Goal: Communication & Community: Answer question/provide support

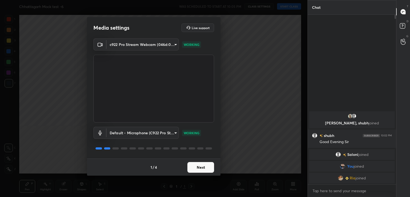
click at [205, 167] on button "Next" at bounding box center [200, 167] width 27 height 11
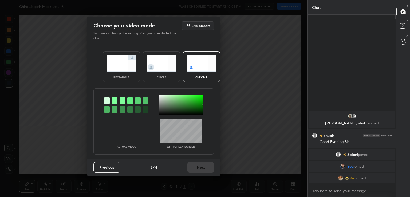
drag, startPoint x: 114, startPoint y: 101, endPoint x: 126, endPoint y: 103, distance: 11.8
click at [114, 101] on div at bounding box center [115, 100] width 6 height 6
drag, startPoint x: 163, startPoint y: 109, endPoint x: 164, endPoint y: 112, distance: 3.5
click at [163, 110] on div at bounding box center [181, 105] width 44 height 20
click at [200, 169] on button "Next" at bounding box center [200, 167] width 27 height 11
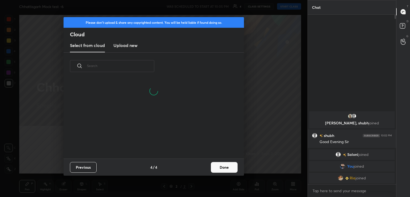
scroll to position [79, 171]
click at [225, 168] on button "Done" at bounding box center [224, 167] width 27 height 11
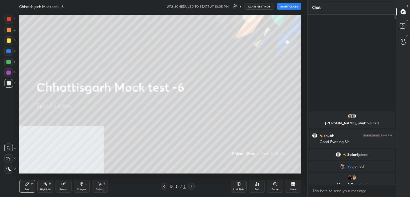
click at [290, 8] on button "START CLASS" at bounding box center [289, 6] width 24 height 6
click at [291, 184] on icon at bounding box center [293, 184] width 4 height 4
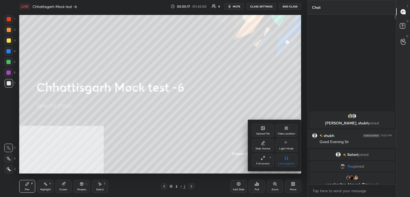
click at [263, 130] on div "Upload File" at bounding box center [262, 130] width 21 height 13
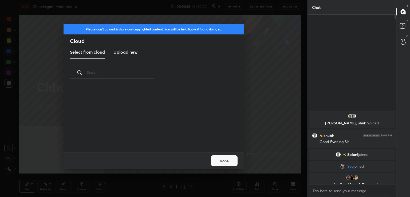
scroll to position [66, 171]
click at [129, 51] on h3 "Upload new" at bounding box center [125, 52] width 24 height 6
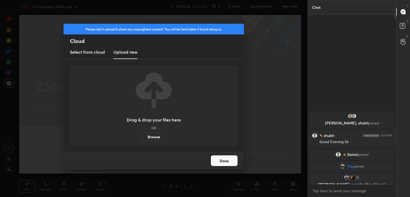
click at [158, 138] on label "Browse" at bounding box center [154, 137] width 24 height 9
click at [142, 138] on input "Browse" at bounding box center [142, 137] width 0 height 9
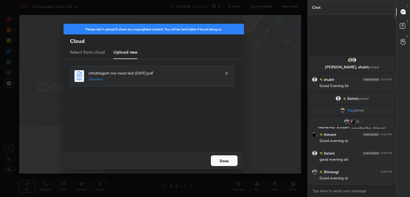
drag, startPoint x: 224, startPoint y: 160, endPoint x: 211, endPoint y: 162, distance: 12.8
click at [224, 160] on button "Done" at bounding box center [224, 160] width 27 height 11
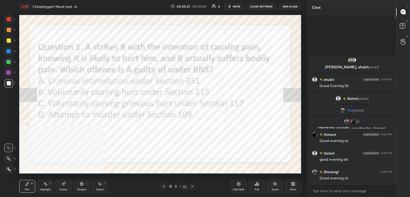
click at [161, 185] on div at bounding box center [163, 186] width 6 height 6
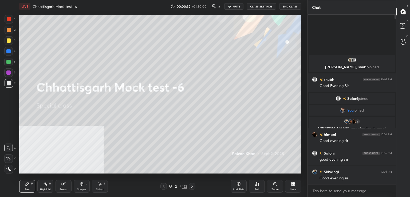
click at [289, 185] on div "More" at bounding box center [293, 186] width 16 height 13
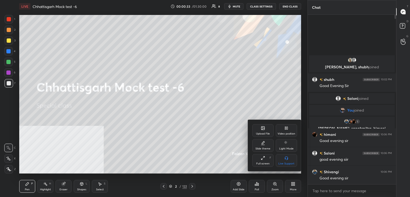
click at [263, 133] on div "Upload File" at bounding box center [263, 133] width 14 height 3
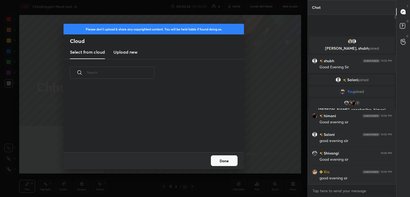
drag, startPoint x: 125, startPoint y: 49, endPoint x: 127, endPoint y: 51, distance: 2.8
click at [126, 50] on h3 "Upload new" at bounding box center [125, 52] width 24 height 6
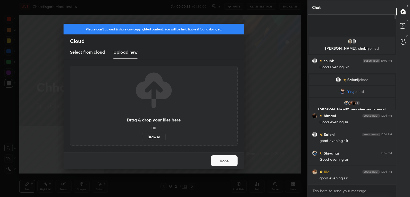
click at [158, 139] on label "Browse" at bounding box center [154, 137] width 24 height 9
click at [142, 139] on input "Browse" at bounding box center [142, 137] width 0 height 9
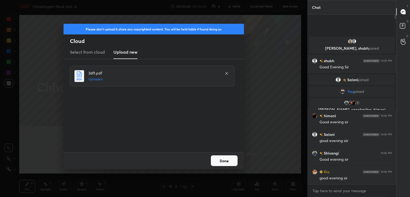
click at [228, 164] on button "Done" at bounding box center [224, 160] width 27 height 11
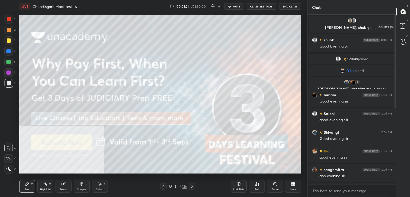
drag, startPoint x: 402, startPoint y: 28, endPoint x: 402, endPoint y: 25, distance: 3.2
click at [402, 27] on icon at bounding box center [403, 27] width 10 height 10
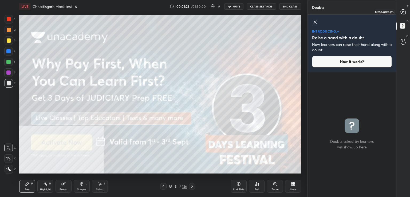
drag, startPoint x: 402, startPoint y: 13, endPoint x: 398, endPoint y: 17, distance: 5.8
click at [402, 14] on icon at bounding box center [402, 11] width 5 height 5
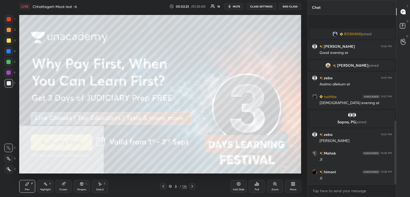
scroll to position [283, 0]
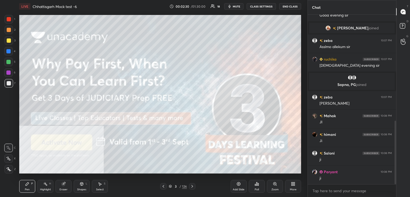
click at [7, 21] on div at bounding box center [9, 19] width 4 height 4
click at [6, 170] on div at bounding box center [9, 169] width 9 height 9
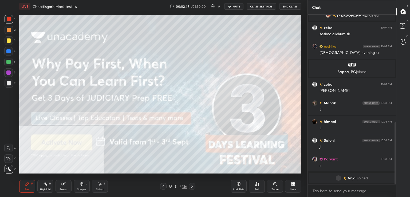
scroll to position [302, 0]
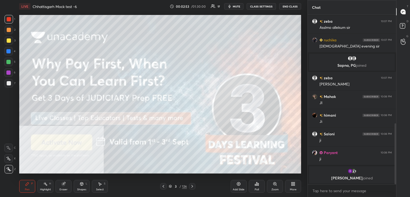
click at [193, 187] on icon at bounding box center [192, 186] width 4 height 4
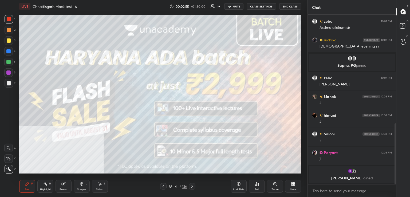
click at [192, 186] on icon at bounding box center [192, 186] width 4 height 4
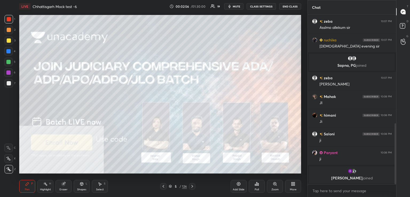
click at [192, 187] on icon at bounding box center [192, 186] width 4 height 4
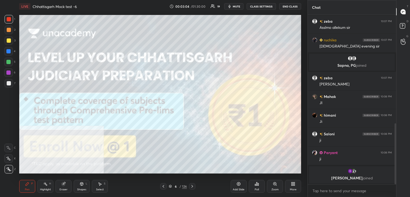
click at [191, 187] on icon at bounding box center [192, 186] width 4 height 4
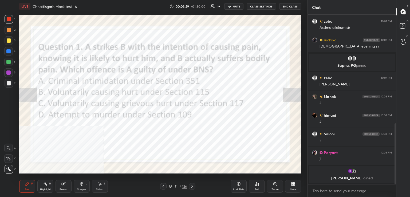
click at [258, 187] on div "Poll" at bounding box center [257, 186] width 16 height 13
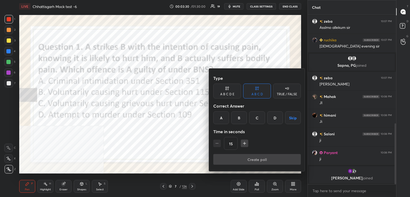
drag, startPoint x: 239, startPoint y: 117, endPoint x: 235, endPoint y: 130, distance: 13.7
click at [239, 117] on div "B" at bounding box center [239, 117] width 16 height 13
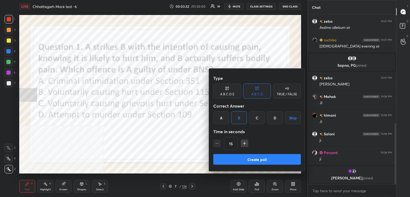
click at [256, 161] on button "Create poll" at bounding box center [256, 159] width 87 height 11
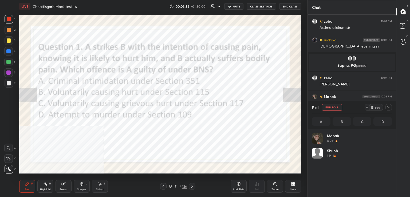
scroll to position [62, 78]
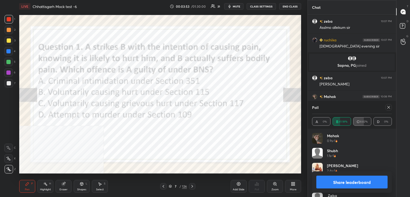
click at [389, 108] on icon at bounding box center [388, 107] width 4 height 4
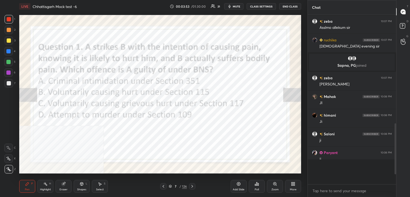
scroll to position [2, 2]
drag, startPoint x: 191, startPoint y: 187, endPoint x: 194, endPoint y: 176, distance: 11.5
click at [191, 186] on icon at bounding box center [192, 186] width 4 height 4
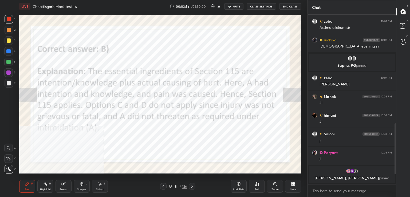
drag, startPoint x: 7, startPoint y: 18, endPoint x: 15, endPoint y: 29, distance: 13.2
click at [7, 18] on div at bounding box center [9, 19] width 4 height 4
drag, startPoint x: 43, startPoint y: 189, endPoint x: 47, endPoint y: 182, distance: 7.9
click at [43, 189] on div "Highlight" at bounding box center [45, 189] width 11 height 3
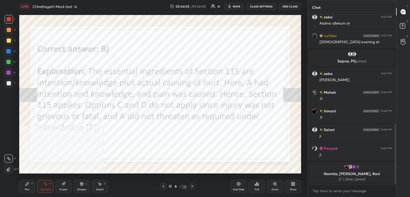
click at [193, 187] on icon at bounding box center [192, 186] width 4 height 4
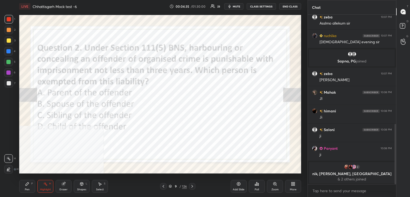
click at [258, 185] on icon at bounding box center [258, 184] width 1 height 2
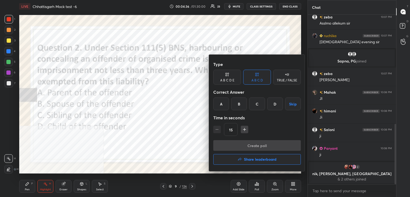
drag, startPoint x: 238, startPoint y: 103, endPoint x: 239, endPoint y: 131, distance: 28.0
click at [238, 104] on div "B" at bounding box center [239, 103] width 16 height 13
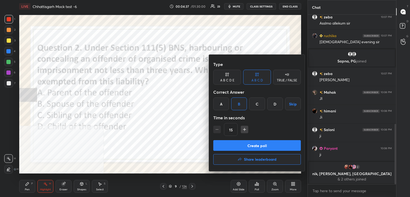
drag, startPoint x: 245, startPoint y: 141, endPoint x: 243, endPoint y: 139, distance: 3.0
click at [245, 141] on button "Create poll" at bounding box center [256, 145] width 87 height 11
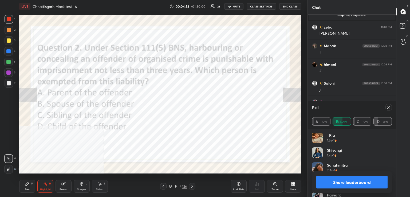
scroll to position [90, 0]
drag, startPoint x: 387, startPoint y: 107, endPoint x: 349, endPoint y: 121, distance: 40.1
click at [387, 108] on icon at bounding box center [388, 107] width 4 height 4
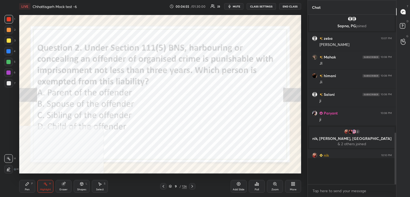
scroll to position [2, 2]
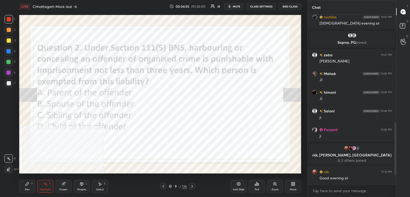
drag, startPoint x: 193, startPoint y: 187, endPoint x: 195, endPoint y: 176, distance: 11.3
click at [193, 186] on icon at bounding box center [192, 186] width 4 height 4
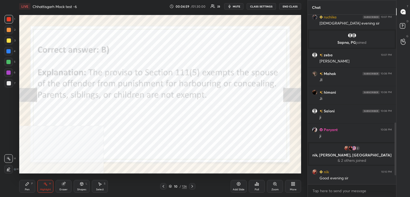
drag, startPoint x: 50, startPoint y: 185, endPoint x: 61, endPoint y: 174, distance: 15.5
click at [50, 185] on div "Highlight H" at bounding box center [45, 186] width 16 height 13
click at [193, 187] on icon at bounding box center [192, 186] width 4 height 4
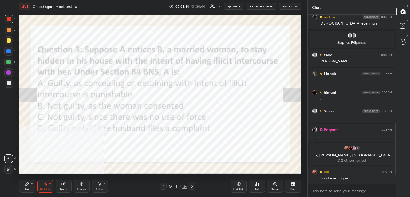
click at [253, 183] on div "Poll" at bounding box center [257, 186] width 16 height 13
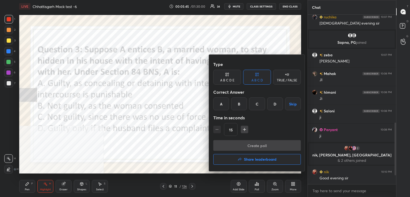
drag, startPoint x: 219, startPoint y: 102, endPoint x: 228, endPoint y: 118, distance: 19.2
click at [220, 102] on div "A" at bounding box center [221, 103] width 16 height 13
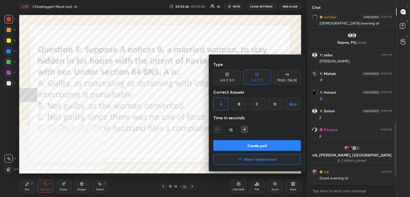
click at [249, 147] on button "Create poll" at bounding box center [256, 145] width 87 height 11
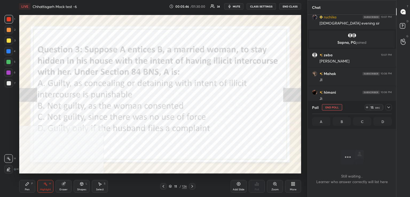
scroll to position [96, 87]
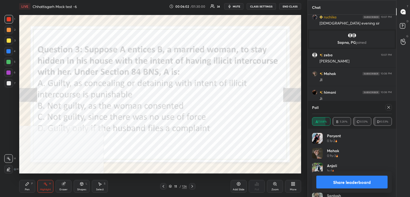
drag, startPoint x: 390, startPoint y: 107, endPoint x: 346, endPoint y: 118, distance: 46.2
click at [390, 107] on div at bounding box center [388, 107] width 6 height 6
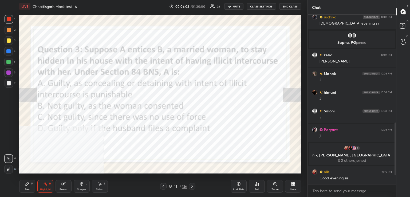
scroll to position [2, 2]
click at [192, 185] on icon at bounding box center [192, 186] width 4 height 4
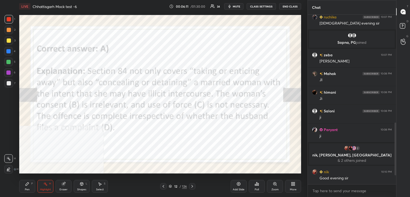
click at [193, 186] on icon at bounding box center [192, 186] width 4 height 4
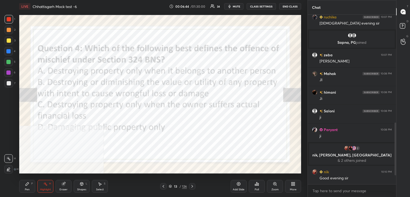
click at [259, 185] on div "Poll" at bounding box center [257, 186] width 16 height 13
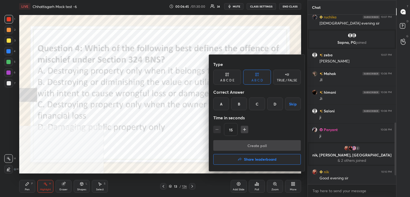
drag, startPoint x: 244, startPoint y: 105, endPoint x: 241, endPoint y: 120, distance: 14.6
click at [244, 106] on div "B" at bounding box center [239, 103] width 16 height 13
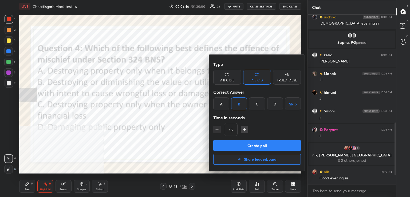
drag, startPoint x: 240, startPoint y: 145, endPoint x: 191, endPoint y: 146, distance: 49.4
click at [240, 145] on button "Create poll" at bounding box center [256, 145] width 87 height 11
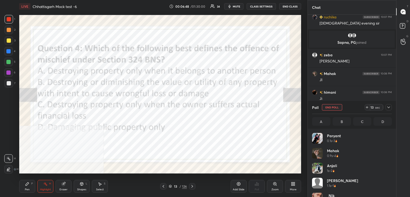
scroll to position [62, 78]
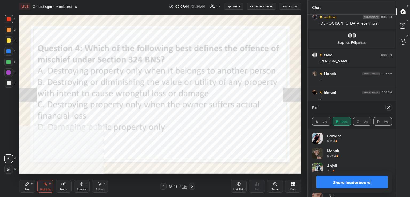
drag, startPoint x: 387, startPoint y: 108, endPoint x: 336, endPoint y: 114, distance: 51.1
click at [386, 108] on icon at bounding box center [388, 107] width 4 height 4
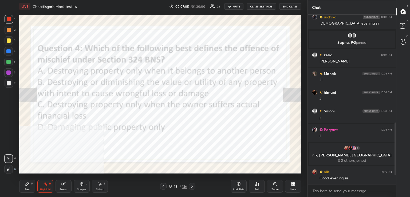
scroll to position [2, 2]
drag, startPoint x: 191, startPoint y: 187, endPoint x: 193, endPoint y: 173, distance: 13.5
click at [192, 186] on icon at bounding box center [192, 186] width 4 height 4
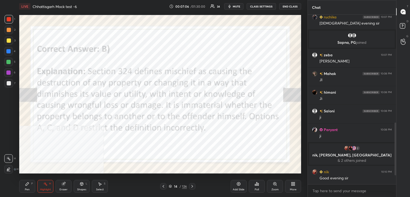
drag, startPoint x: 43, startPoint y: 183, endPoint x: 46, endPoint y: 176, distance: 7.0
click at [43, 182] on icon at bounding box center [45, 184] width 4 height 4
click at [193, 186] on icon at bounding box center [192, 186] width 4 height 4
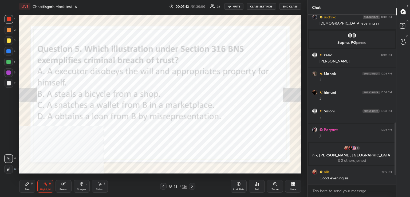
click at [257, 190] on div "Poll" at bounding box center [256, 189] width 4 height 3
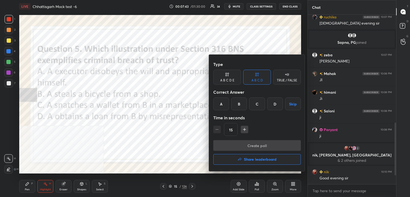
drag, startPoint x: 221, startPoint y: 103, endPoint x: 227, endPoint y: 109, distance: 8.1
click at [222, 104] on div "A" at bounding box center [221, 103] width 16 height 13
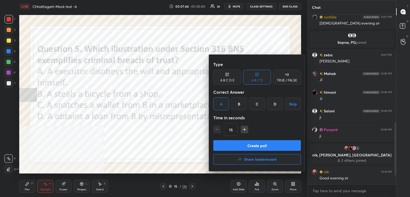
click at [252, 145] on button "Create poll" at bounding box center [256, 145] width 87 height 11
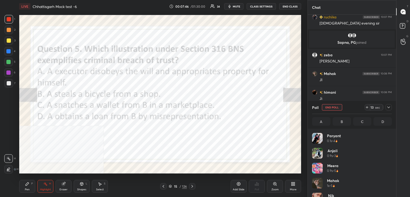
scroll to position [62, 78]
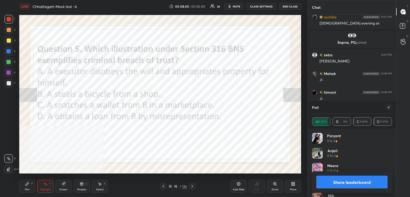
drag, startPoint x: 389, startPoint y: 108, endPoint x: 374, endPoint y: 110, distance: 14.8
click at [388, 108] on icon at bounding box center [388, 107] width 4 height 4
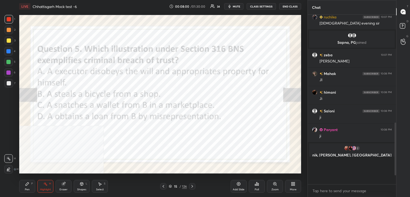
scroll to position [166, 87]
click at [191, 187] on icon at bounding box center [192, 186] width 4 height 4
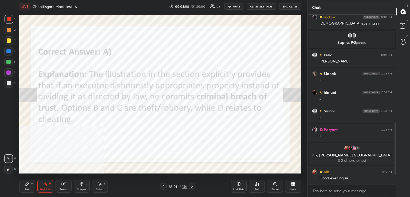
click at [194, 187] on div at bounding box center [192, 186] width 6 height 6
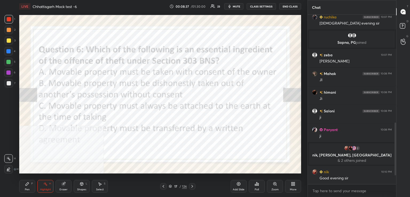
click at [258, 187] on div "Poll" at bounding box center [257, 186] width 16 height 13
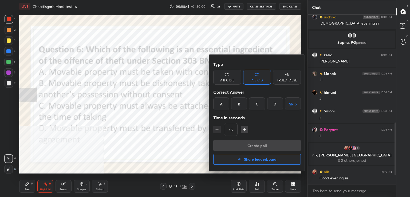
click at [240, 106] on div "B" at bounding box center [239, 103] width 16 height 13
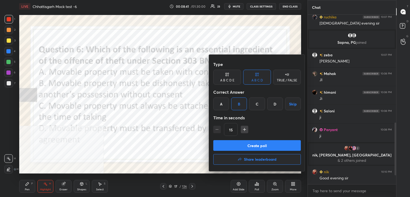
click at [244, 145] on button "Create poll" at bounding box center [256, 145] width 87 height 11
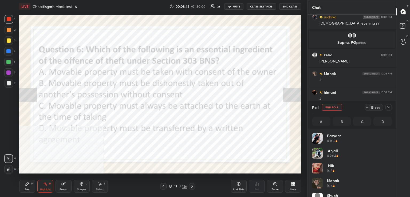
scroll to position [2, 2]
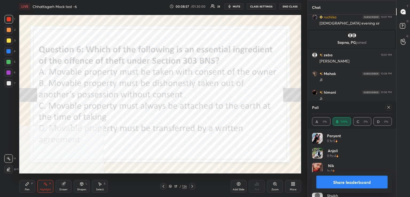
drag, startPoint x: 391, startPoint y: 107, endPoint x: 371, endPoint y: 112, distance: 19.9
click at [390, 107] on div at bounding box center [388, 107] width 6 height 6
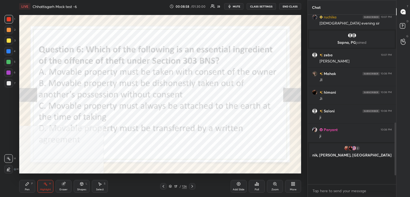
scroll to position [166, 87]
click at [192, 187] on icon at bounding box center [192, 186] width 4 height 4
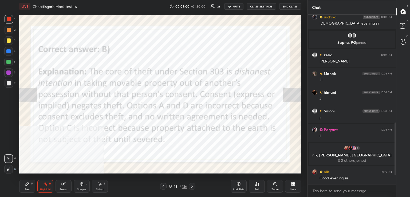
drag, startPoint x: 41, startPoint y: 187, endPoint x: 46, endPoint y: 177, distance: 10.9
click at [41, 186] on div "Highlight H" at bounding box center [45, 186] width 16 height 13
drag, startPoint x: 192, startPoint y: 187, endPoint x: 189, endPoint y: 184, distance: 4.0
click at [191, 187] on icon at bounding box center [192, 186] width 4 height 4
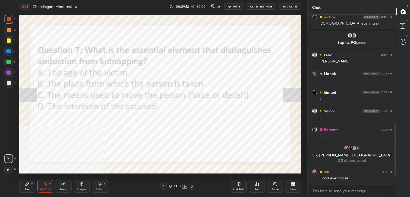
click at [257, 187] on div "Poll" at bounding box center [257, 186] width 16 height 13
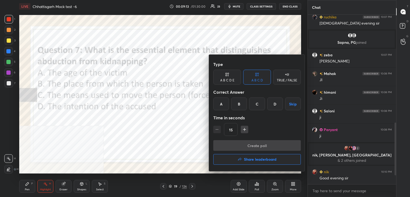
drag, startPoint x: 252, startPoint y: 106, endPoint x: 246, endPoint y: 125, distance: 20.2
click at [252, 106] on div "C" at bounding box center [257, 103] width 16 height 13
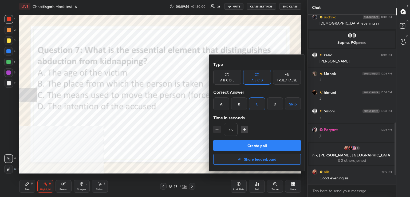
drag, startPoint x: 247, startPoint y: 145, endPoint x: 239, endPoint y: 145, distance: 8.5
click at [247, 146] on button "Create poll" at bounding box center [256, 145] width 87 height 11
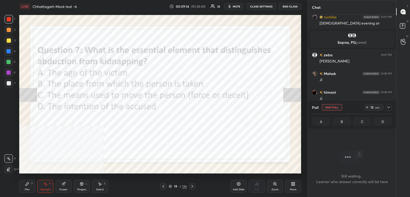
scroll to position [96, 87]
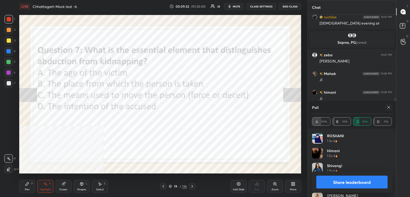
drag, startPoint x: 389, startPoint y: 106, endPoint x: 321, endPoint y: 119, distance: 69.2
click at [388, 106] on icon at bounding box center [388, 107] width 4 height 4
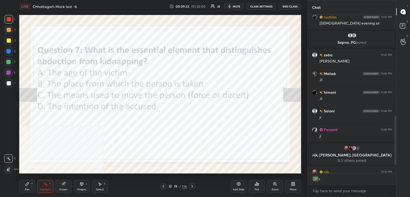
click at [190, 189] on div at bounding box center [192, 186] width 6 height 6
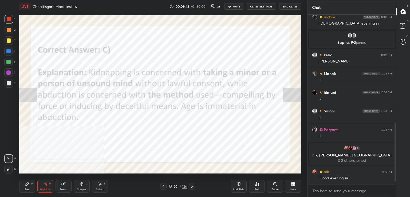
drag, startPoint x: 192, startPoint y: 187, endPoint x: 189, endPoint y: 176, distance: 11.4
click at [192, 186] on icon at bounding box center [192, 186] width 4 height 4
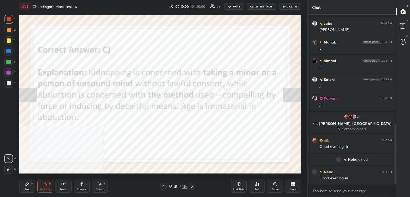
scroll to position [327, 0]
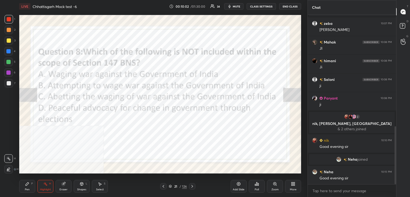
click at [252, 186] on div "Poll" at bounding box center [257, 186] width 16 height 13
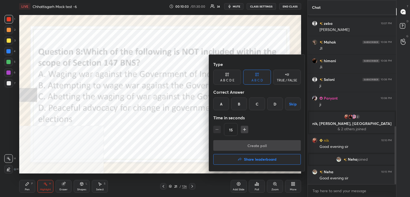
drag, startPoint x: 270, startPoint y: 104, endPoint x: 268, endPoint y: 108, distance: 4.1
click at [270, 105] on div "D" at bounding box center [275, 103] width 16 height 13
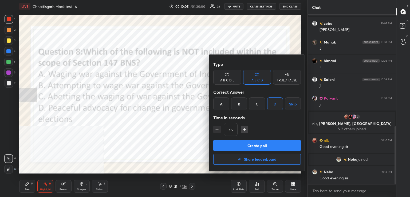
drag, startPoint x: 246, startPoint y: 146, endPoint x: 233, endPoint y: 134, distance: 17.7
click at [246, 146] on button "Create poll" at bounding box center [256, 145] width 87 height 11
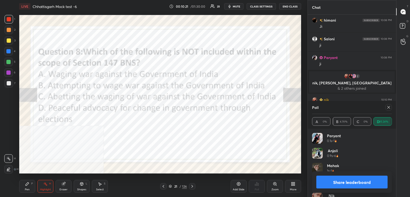
drag, startPoint x: 388, startPoint y: 107, endPoint x: 305, endPoint y: 111, distance: 83.3
click at [387, 107] on icon at bounding box center [388, 107] width 4 height 4
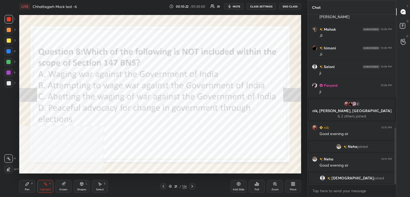
drag, startPoint x: 193, startPoint y: 187, endPoint x: 191, endPoint y: 182, distance: 5.7
click at [193, 187] on icon at bounding box center [192, 186] width 4 height 4
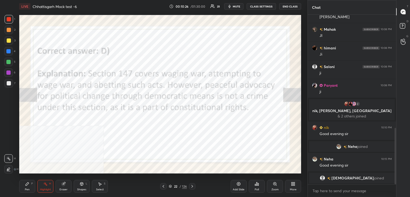
drag, startPoint x: 190, startPoint y: 187, endPoint x: 189, endPoint y: 183, distance: 5.2
click at [190, 187] on icon at bounding box center [192, 186] width 4 height 4
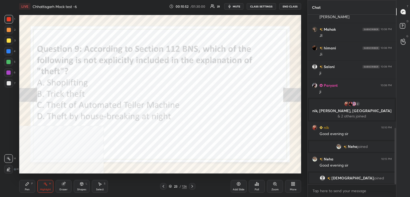
click at [258, 186] on div "Poll" at bounding box center [257, 186] width 16 height 13
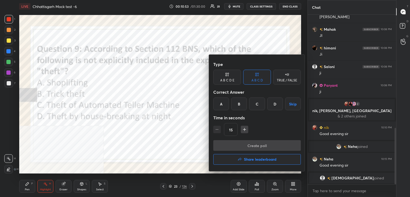
drag, startPoint x: 275, startPoint y: 103, endPoint x: 266, endPoint y: 114, distance: 14.8
click at [274, 106] on div "D" at bounding box center [275, 103] width 16 height 13
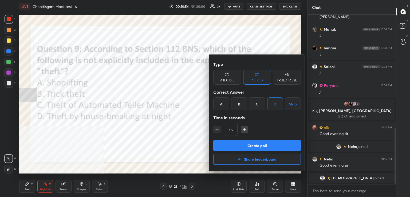
drag, startPoint x: 251, startPoint y: 145, endPoint x: 249, endPoint y: 143, distance: 3.0
click at [250, 144] on button "Create poll" at bounding box center [256, 145] width 87 height 11
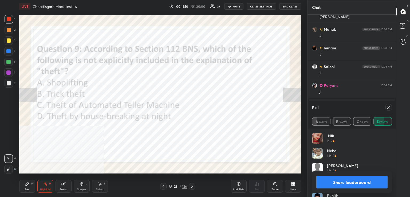
drag, startPoint x: 387, startPoint y: 106, endPoint x: 381, endPoint y: 106, distance: 5.9
click at [385, 106] on div at bounding box center [388, 107] width 6 height 6
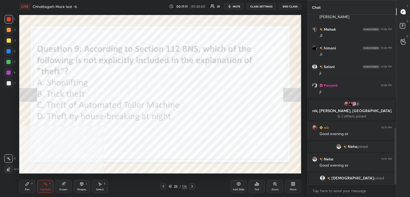
drag, startPoint x: 193, startPoint y: 187, endPoint x: 190, endPoint y: 174, distance: 13.0
click at [193, 187] on icon at bounding box center [192, 186] width 4 height 4
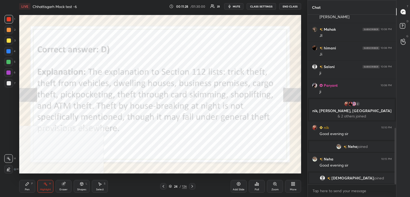
click at [165, 187] on icon at bounding box center [163, 186] width 4 height 4
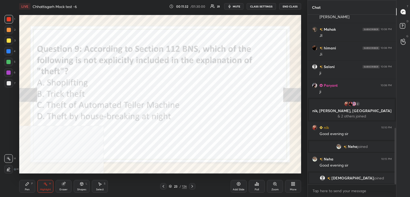
click at [192, 188] on icon at bounding box center [192, 186] width 4 height 4
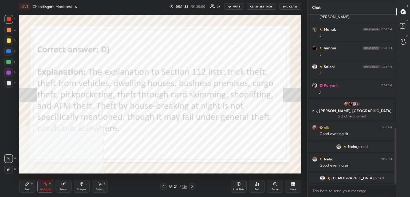
click at [193, 187] on icon at bounding box center [192, 186] width 4 height 4
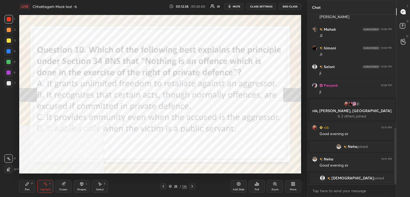
click at [256, 183] on icon at bounding box center [256, 184] width 4 height 4
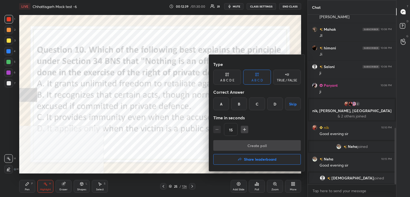
drag, startPoint x: 237, startPoint y: 102, endPoint x: 234, endPoint y: 103, distance: 4.1
click at [237, 103] on div "B" at bounding box center [239, 103] width 16 height 13
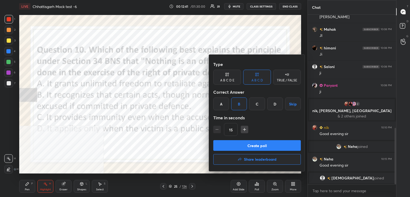
drag, startPoint x: 130, startPoint y: 119, endPoint x: 202, endPoint y: 131, distance: 72.3
click at [173, 119] on div at bounding box center [205, 98] width 410 height 197
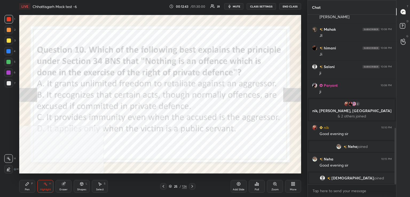
click at [263, 191] on div "Poll" at bounding box center [257, 186] width 16 height 13
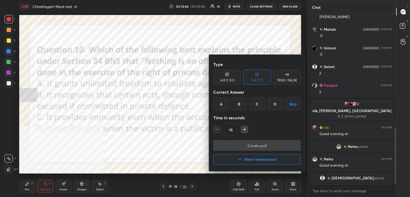
drag, startPoint x: 242, startPoint y: 105, endPoint x: 245, endPoint y: 121, distance: 16.4
click at [242, 105] on div "B" at bounding box center [239, 103] width 16 height 13
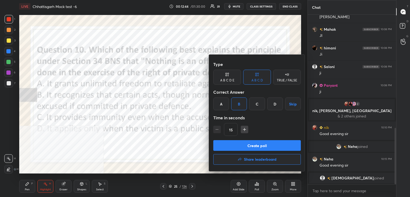
click at [253, 143] on button "Create poll" at bounding box center [256, 145] width 87 height 11
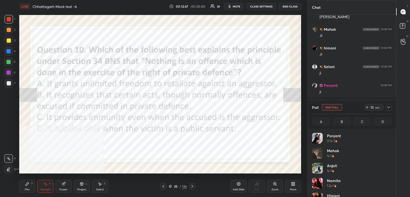
scroll to position [62, 78]
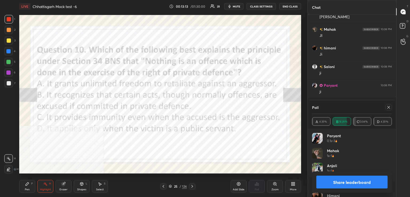
click at [388, 107] on icon at bounding box center [388, 107] width 3 height 3
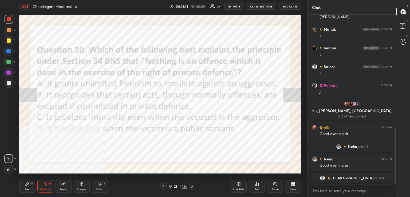
scroll to position [168, 87]
drag, startPoint x: 194, startPoint y: 188, endPoint x: 185, endPoint y: 175, distance: 15.5
click at [194, 187] on div at bounding box center [192, 186] width 6 height 6
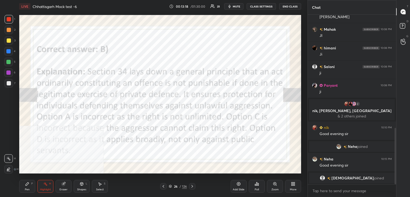
drag, startPoint x: 191, startPoint y: 187, endPoint x: 187, endPoint y: 187, distance: 4.3
click at [192, 188] on icon at bounding box center [192, 186] width 4 height 4
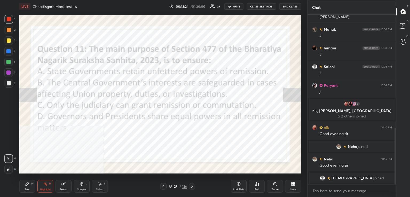
drag, startPoint x: 163, startPoint y: 186, endPoint x: 167, endPoint y: 187, distance: 4.3
click at [165, 187] on div at bounding box center [163, 186] width 6 height 6
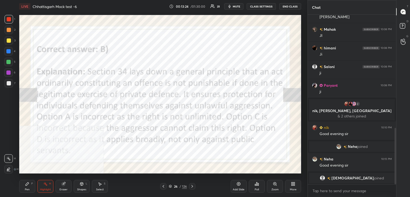
click at [249, 185] on div "Poll" at bounding box center [257, 186] width 16 height 13
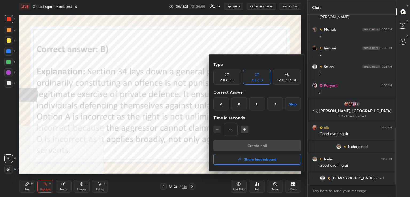
drag, startPoint x: 249, startPoint y: 159, endPoint x: 243, endPoint y: 160, distance: 6.2
click at [248, 160] on h4 "Share leaderboard" at bounding box center [260, 159] width 33 height 4
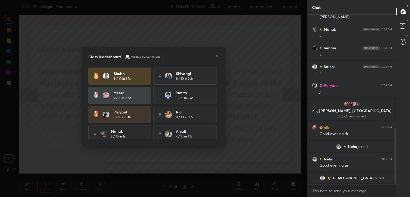
scroll to position [23, 0]
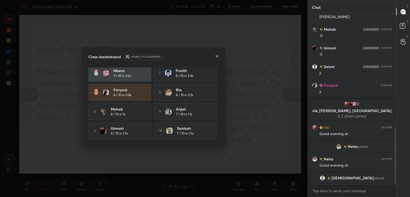
click at [216, 58] on icon at bounding box center [217, 56] width 4 height 4
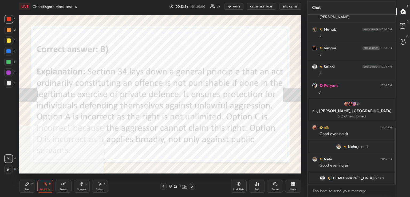
click at [191, 186] on icon at bounding box center [192, 186] width 4 height 4
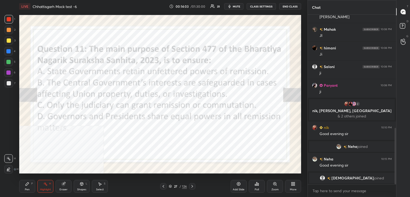
scroll to position [347, 0]
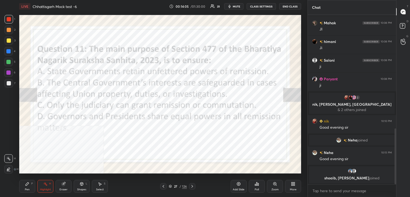
click at [257, 189] on div "Poll" at bounding box center [256, 189] width 4 height 3
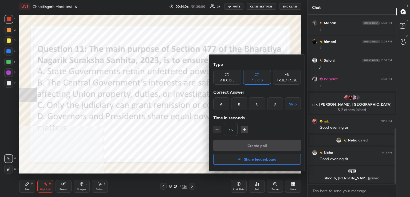
drag, startPoint x: 241, startPoint y: 103, endPoint x: 242, endPoint y: 111, distance: 8.1
click at [241, 105] on div "B" at bounding box center [239, 103] width 16 height 13
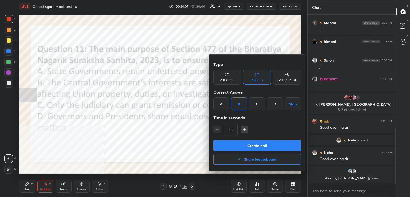
click at [254, 145] on button "Create poll" at bounding box center [256, 145] width 87 height 11
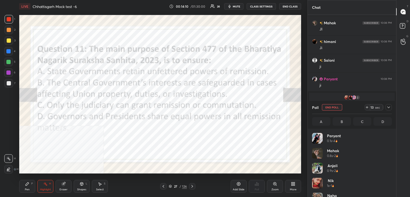
scroll to position [62, 78]
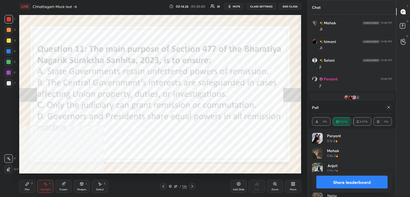
drag, startPoint x: 388, startPoint y: 106, endPoint x: 378, endPoint y: 107, distance: 10.2
click at [386, 107] on icon at bounding box center [388, 107] width 4 height 4
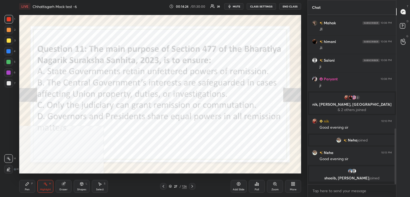
scroll to position [2, 2]
drag, startPoint x: 194, startPoint y: 185, endPoint x: 194, endPoint y: 174, distance: 10.7
click at [194, 184] on div at bounding box center [192, 186] width 6 height 6
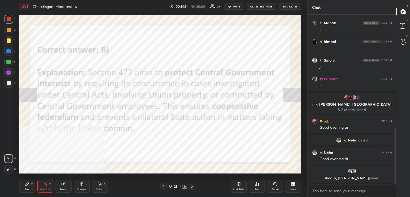
click at [193, 187] on icon at bounding box center [192, 186] width 4 height 4
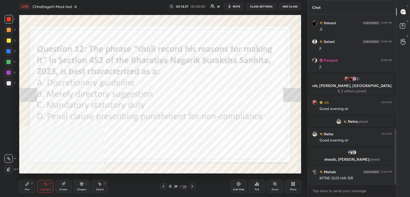
click at [257, 184] on icon at bounding box center [256, 183] width 1 height 3
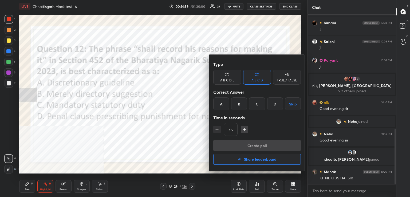
click at [257, 104] on div "C" at bounding box center [257, 103] width 16 height 13
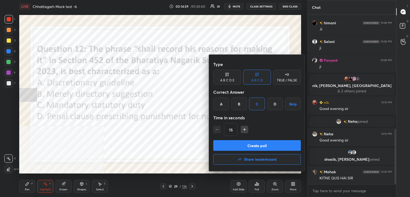
click at [255, 146] on button "Create poll" at bounding box center [256, 145] width 87 height 11
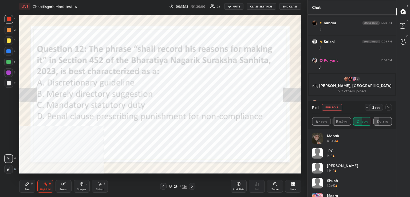
scroll to position [396, 0]
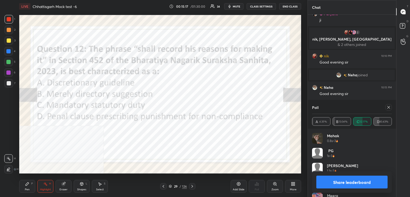
click at [387, 108] on icon at bounding box center [388, 107] width 4 height 4
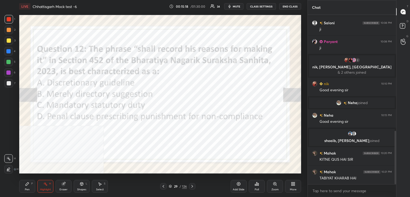
click at [191, 186] on icon at bounding box center [192, 186] width 4 height 4
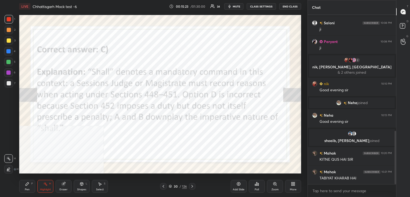
drag, startPoint x: 192, startPoint y: 187, endPoint x: 185, endPoint y: 185, distance: 7.4
click at [191, 187] on icon at bounding box center [192, 186] width 4 height 4
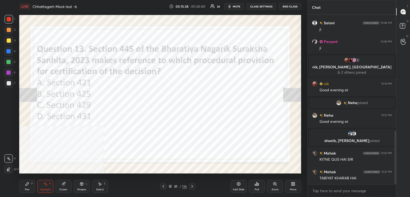
click at [260, 186] on div "Poll" at bounding box center [257, 186] width 16 height 13
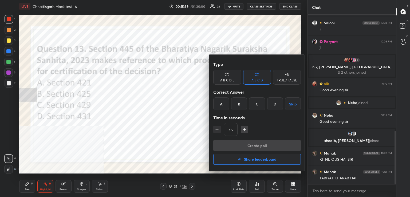
drag, startPoint x: 253, startPoint y: 104, endPoint x: 252, endPoint y: 107, distance: 3.2
click at [253, 105] on div "C" at bounding box center [257, 103] width 16 height 13
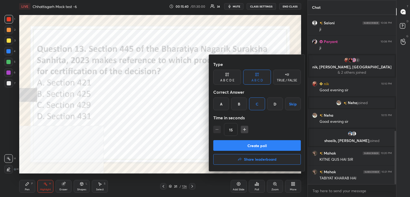
click at [250, 149] on button "Create poll" at bounding box center [256, 145] width 87 height 11
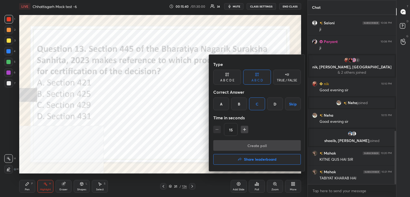
scroll to position [157, 87]
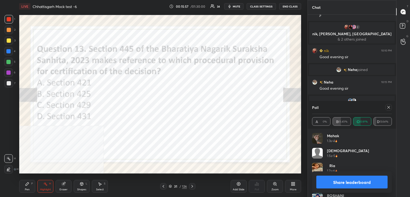
drag, startPoint x: 387, startPoint y: 108, endPoint x: 378, endPoint y: 111, distance: 9.1
click at [387, 109] on icon at bounding box center [388, 107] width 4 height 4
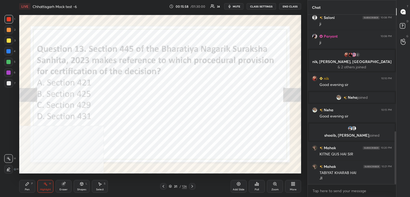
drag, startPoint x: 191, startPoint y: 187, endPoint x: 188, endPoint y: 179, distance: 7.9
click at [191, 187] on icon at bounding box center [192, 186] width 4 height 4
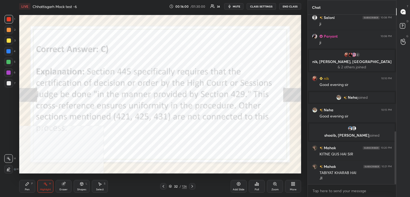
click at [42, 188] on div "Highlight" at bounding box center [45, 189] width 11 height 3
drag, startPoint x: 192, startPoint y: 186, endPoint x: 189, endPoint y: 182, distance: 5.3
click at [192, 186] on icon at bounding box center [192, 186] width 4 height 4
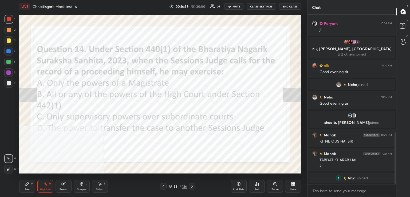
click at [251, 186] on div "Poll" at bounding box center [257, 186] width 16 height 13
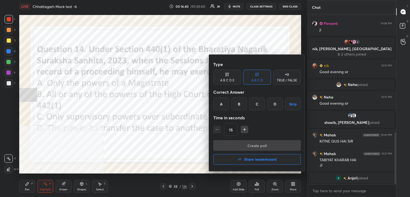
click at [239, 103] on div "B" at bounding box center [239, 103] width 16 height 13
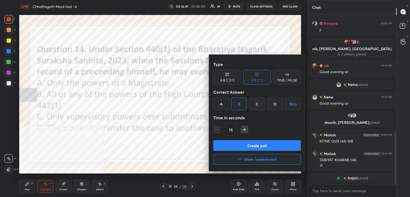
drag, startPoint x: 242, startPoint y: 145, endPoint x: 248, endPoint y: 122, distance: 23.1
click at [243, 144] on button "Create poll" at bounding box center [256, 145] width 87 height 11
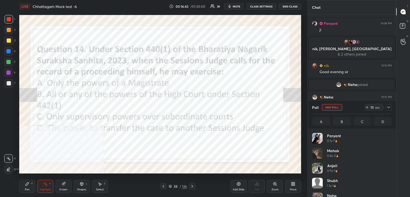
scroll to position [62, 78]
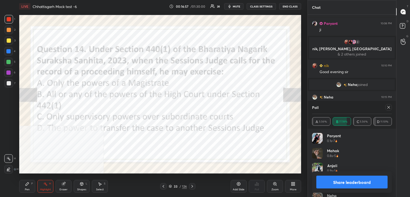
drag, startPoint x: 387, startPoint y: 105, endPoint x: 379, endPoint y: 107, distance: 8.5
click at [387, 106] on icon at bounding box center [388, 107] width 4 height 4
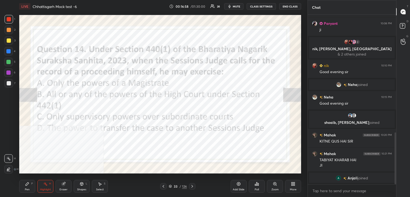
scroll to position [2, 2]
click at [194, 186] on div at bounding box center [192, 186] width 6 height 6
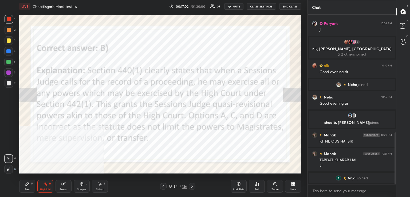
click at [193, 187] on icon at bounding box center [192, 186] width 4 height 4
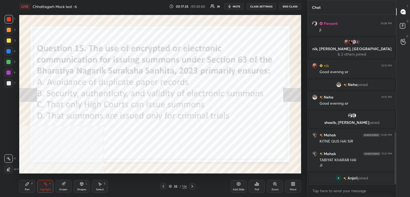
click at [255, 186] on div "Poll" at bounding box center [257, 186] width 16 height 13
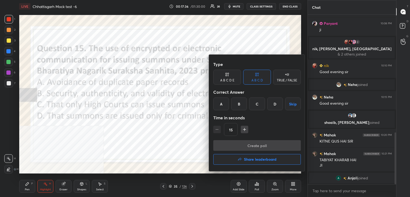
drag, startPoint x: 241, startPoint y: 104, endPoint x: 239, endPoint y: 108, distance: 4.8
click at [242, 104] on div "B" at bounding box center [239, 103] width 16 height 13
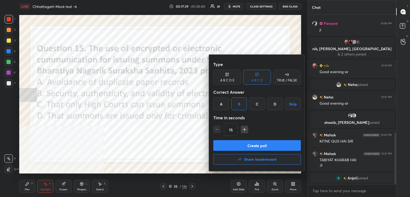
drag, startPoint x: 238, startPoint y: 141, endPoint x: 241, endPoint y: 143, distance: 3.3
click at [238, 141] on button "Create poll" at bounding box center [256, 145] width 87 height 11
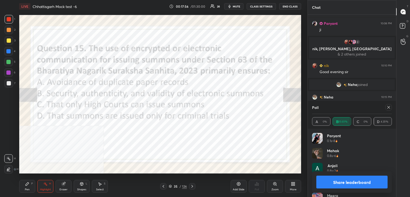
click at [387, 106] on icon at bounding box center [388, 107] width 4 height 4
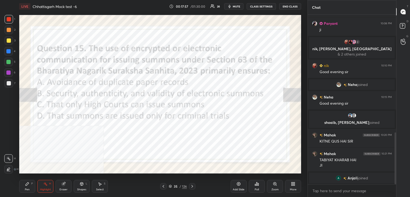
click at [191, 186] on icon at bounding box center [192, 186] width 4 height 4
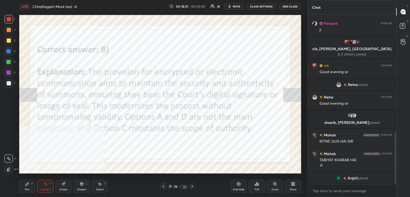
drag, startPoint x: 192, startPoint y: 187, endPoint x: 186, endPoint y: 176, distance: 12.9
click at [191, 187] on icon at bounding box center [192, 186] width 4 height 4
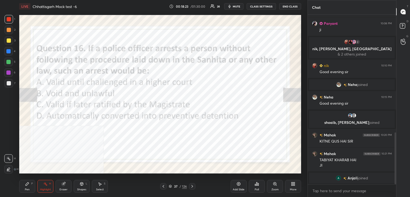
click at [257, 185] on div "Poll" at bounding box center [257, 186] width 16 height 13
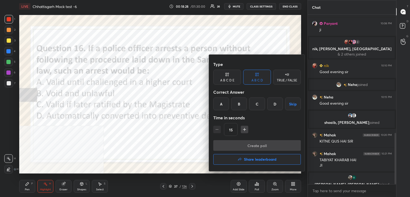
scroll to position [393, 0]
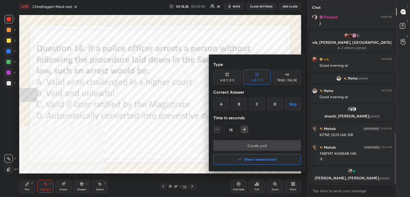
click at [238, 104] on div "B" at bounding box center [239, 103] width 16 height 13
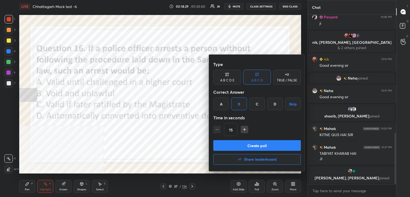
drag, startPoint x: 245, startPoint y: 144, endPoint x: 220, endPoint y: 143, distance: 24.8
click at [245, 144] on button "Create poll" at bounding box center [256, 145] width 87 height 11
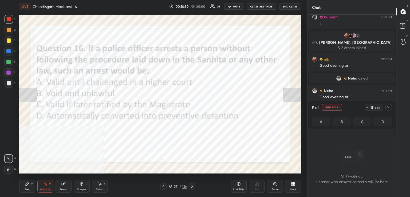
scroll to position [96, 87]
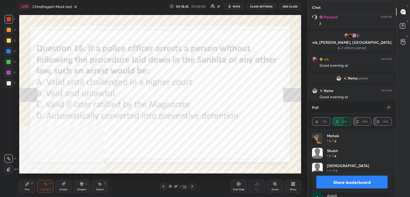
drag, startPoint x: 388, startPoint y: 107, endPoint x: 336, endPoint y: 117, distance: 53.2
click at [387, 108] on icon at bounding box center [388, 107] width 3 height 3
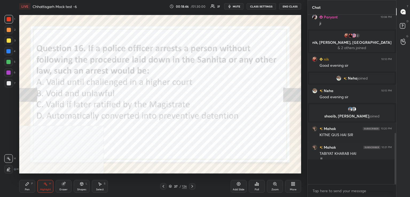
scroll to position [2, 2]
drag, startPoint x: 193, startPoint y: 186, endPoint x: 189, endPoint y: 178, distance: 9.3
click at [193, 185] on icon at bounding box center [192, 186] width 4 height 4
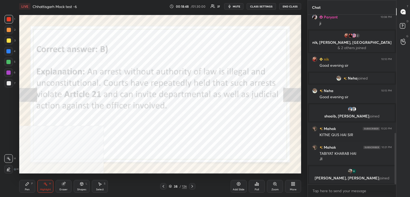
click at [42, 184] on div "Highlight H" at bounding box center [45, 186] width 16 height 13
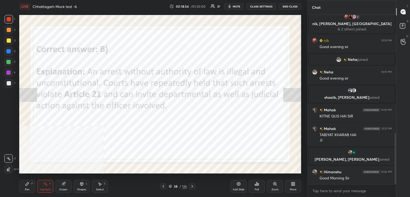
click at [192, 187] on icon at bounding box center [192, 186] width 4 height 4
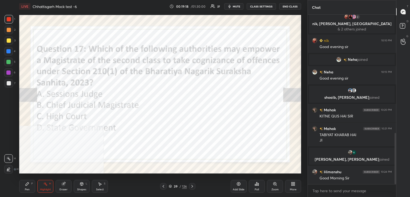
click at [258, 182] on icon at bounding box center [256, 184] width 4 height 4
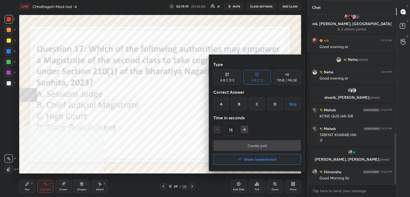
click at [238, 104] on div "B" at bounding box center [239, 103] width 16 height 13
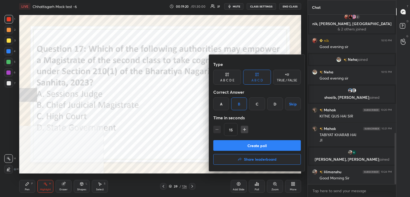
click at [256, 146] on button "Create poll" at bounding box center [256, 145] width 87 height 11
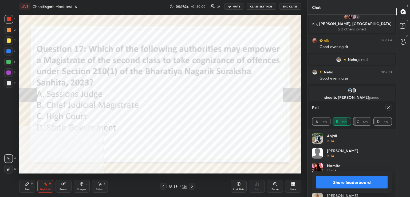
drag, startPoint x: 389, startPoint y: 109, endPoint x: 354, endPoint y: 115, distance: 35.3
click at [390, 109] on div at bounding box center [388, 107] width 6 height 6
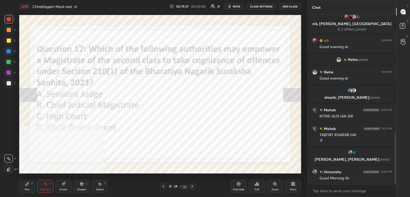
drag, startPoint x: 192, startPoint y: 186, endPoint x: 189, endPoint y: 177, distance: 10.0
click at [191, 186] on icon at bounding box center [192, 186] width 4 height 4
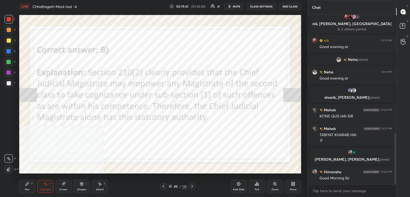
drag, startPoint x: 193, startPoint y: 187, endPoint x: 190, endPoint y: 184, distance: 4.9
click at [193, 187] on icon at bounding box center [192, 186] width 4 height 4
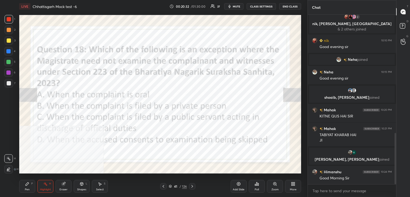
click at [258, 183] on div "Poll" at bounding box center [257, 186] width 16 height 13
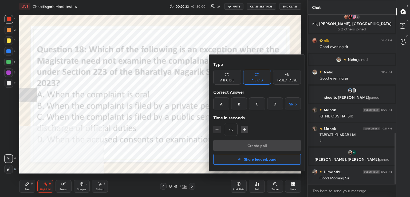
drag, startPoint x: 259, startPoint y: 106, endPoint x: 258, endPoint y: 109, distance: 3.5
click at [259, 106] on div "C" at bounding box center [257, 103] width 16 height 13
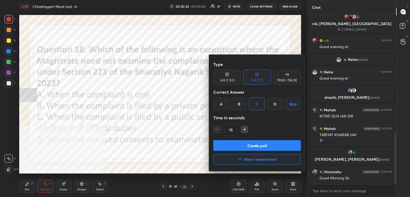
drag, startPoint x: 250, startPoint y: 145, endPoint x: 233, endPoint y: 136, distance: 19.2
click at [249, 144] on button "Create poll" at bounding box center [256, 145] width 87 height 11
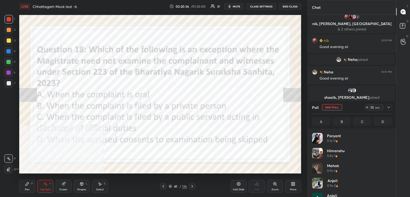
scroll to position [62, 78]
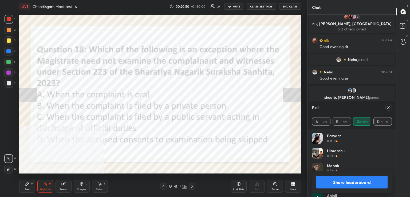
click at [387, 107] on icon at bounding box center [388, 107] width 4 height 4
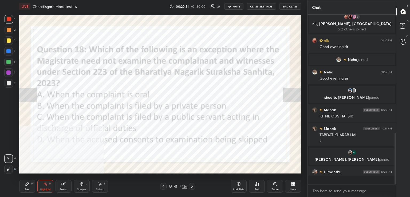
scroll to position [122, 87]
drag, startPoint x: 192, startPoint y: 187, endPoint x: 189, endPoint y: 176, distance: 11.2
click at [192, 186] on icon at bounding box center [192, 186] width 4 height 4
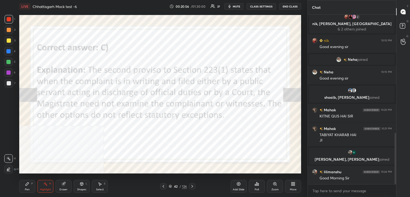
drag, startPoint x: 191, startPoint y: 188, endPoint x: 188, endPoint y: 185, distance: 4.3
click at [191, 188] on icon at bounding box center [192, 186] width 4 height 4
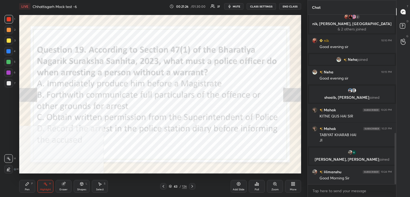
click at [255, 184] on div "Poll" at bounding box center [257, 186] width 16 height 13
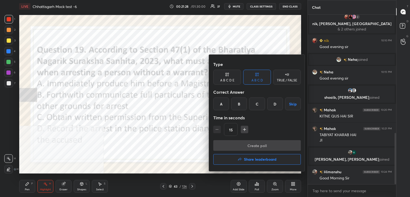
click at [240, 106] on div "B" at bounding box center [239, 103] width 16 height 13
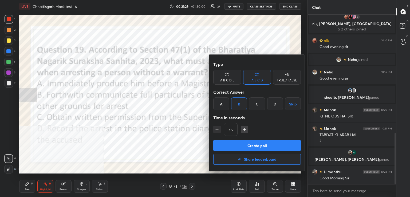
drag, startPoint x: 247, startPoint y: 144, endPoint x: 209, endPoint y: 148, distance: 38.6
click at [246, 145] on button "Create poll" at bounding box center [256, 145] width 87 height 11
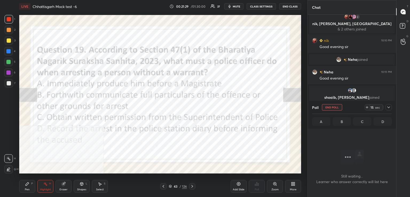
scroll to position [2, 2]
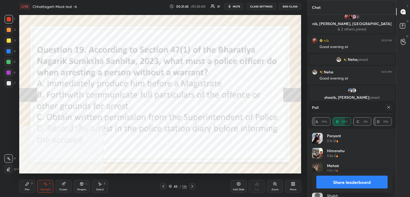
drag, startPoint x: 389, startPoint y: 107, endPoint x: 370, endPoint y: 105, distance: 19.8
click at [390, 106] on icon at bounding box center [388, 107] width 4 height 4
type textarea "x"
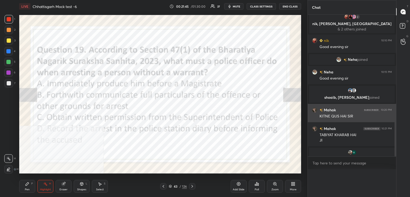
scroll to position [0, 2]
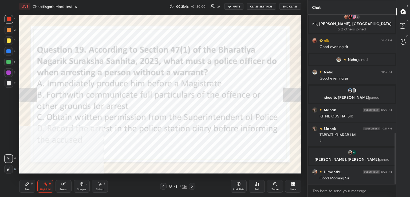
click at [193, 186] on icon at bounding box center [192, 186] width 4 height 4
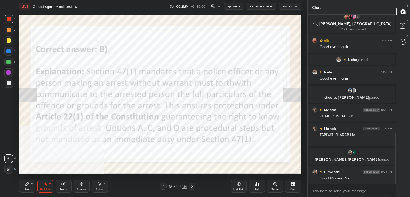
click at [192, 184] on div at bounding box center [192, 186] width 6 height 6
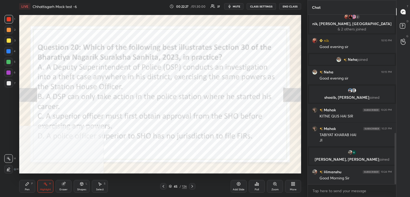
click at [253, 187] on div "Poll" at bounding box center [257, 186] width 16 height 13
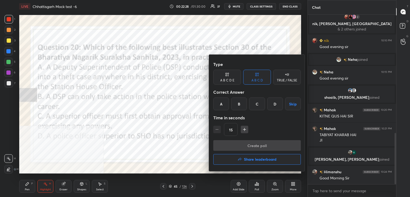
drag, startPoint x: 223, startPoint y: 101, endPoint x: 227, endPoint y: 106, distance: 5.9
click at [225, 102] on div "A" at bounding box center [221, 103] width 16 height 13
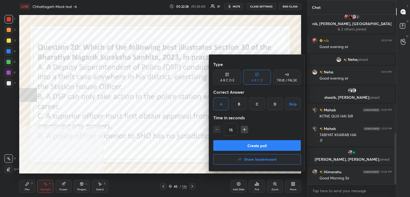
click at [246, 129] on icon "button" at bounding box center [244, 129] width 5 height 5
drag, startPoint x: 218, startPoint y: 129, endPoint x: 223, endPoint y: 135, distance: 8.3
click at [218, 129] on icon "button" at bounding box center [216, 129] width 5 height 5
type input "15"
drag, startPoint x: 243, startPoint y: 146, endPoint x: 226, endPoint y: 147, distance: 17.1
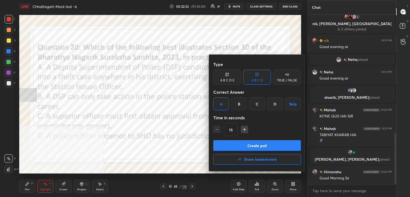
click at [243, 146] on button "Create poll" at bounding box center [256, 145] width 87 height 11
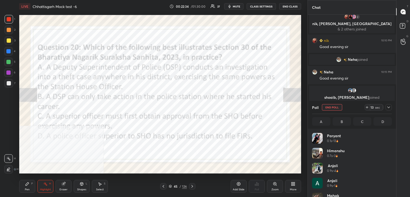
scroll to position [62, 78]
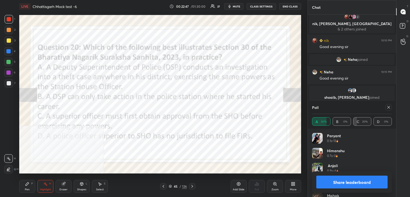
click at [389, 107] on icon at bounding box center [388, 107] width 4 height 4
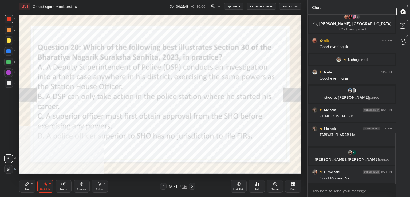
scroll to position [2, 2]
click at [191, 186] on icon at bounding box center [192, 186] width 4 height 4
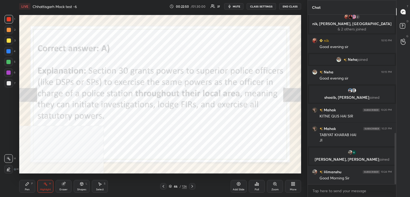
drag, startPoint x: 40, startPoint y: 188, endPoint x: 42, endPoint y: 175, distance: 13.7
click at [39, 184] on div "Highlight H" at bounding box center [45, 186] width 16 height 13
click at [192, 189] on div at bounding box center [192, 186] width 6 height 6
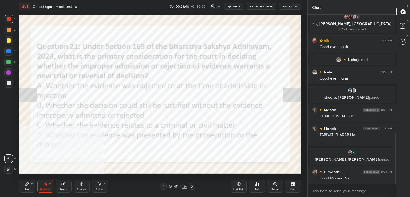
drag, startPoint x: 163, startPoint y: 187, endPoint x: 171, endPoint y: 186, distance: 7.8
click at [164, 187] on icon at bounding box center [163, 186] width 4 height 4
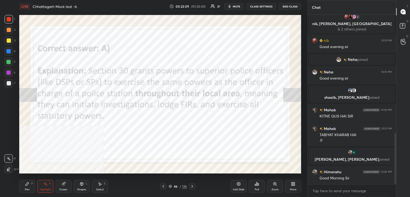
click at [257, 188] on div "Poll" at bounding box center [256, 189] width 4 height 3
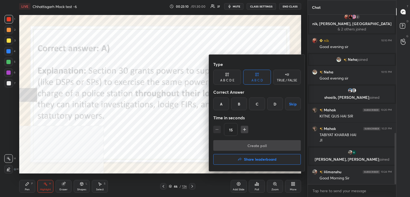
drag, startPoint x: 257, startPoint y: 156, endPoint x: 243, endPoint y: 157, distance: 14.2
click at [257, 157] on h4 "Share leaderboard" at bounding box center [260, 159] width 33 height 4
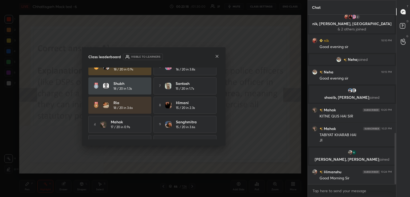
scroll to position [3, 0]
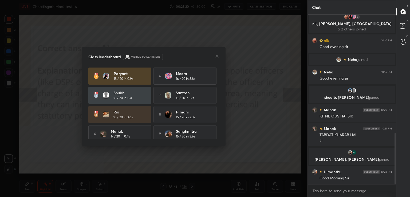
click at [215, 56] on icon at bounding box center [217, 56] width 4 height 4
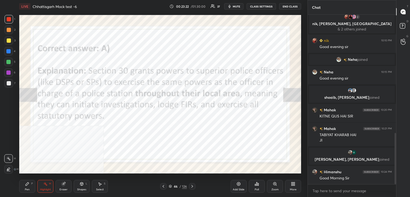
click at [191, 187] on icon at bounding box center [192, 186] width 4 height 4
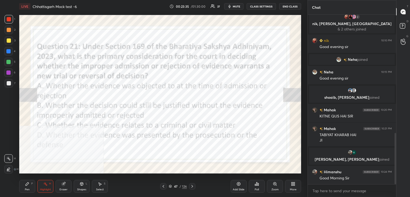
scroll to position [423, 0]
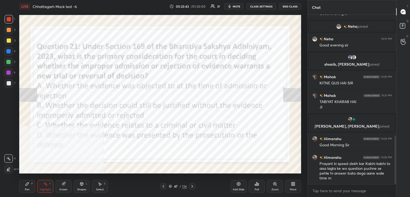
click at [253, 187] on div "Poll" at bounding box center [257, 186] width 16 height 13
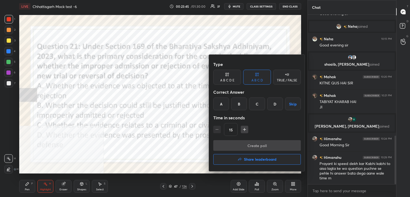
drag, startPoint x: 241, startPoint y: 106, endPoint x: 247, endPoint y: 118, distance: 13.4
click at [242, 107] on div "B" at bounding box center [239, 103] width 16 height 13
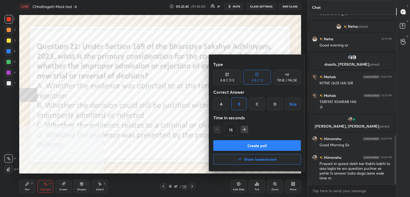
drag, startPoint x: 252, startPoint y: 146, endPoint x: 242, endPoint y: 149, distance: 10.5
click at [252, 146] on button "Create poll" at bounding box center [256, 145] width 87 height 11
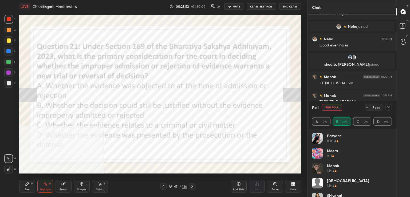
scroll to position [2, 2]
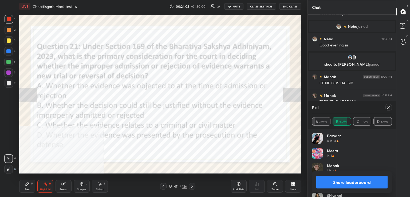
click at [387, 107] on icon at bounding box center [388, 107] width 4 height 4
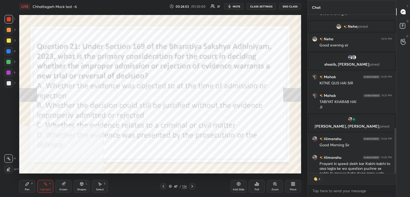
click at [192, 188] on icon at bounding box center [192, 186] width 4 height 4
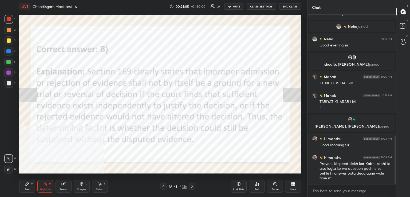
scroll to position [423, 0]
drag, startPoint x: 192, startPoint y: 187, endPoint x: 190, endPoint y: 178, distance: 9.3
click at [192, 187] on icon at bounding box center [192, 186] width 4 height 4
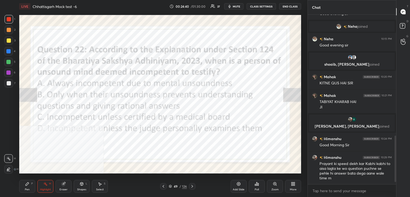
click at [255, 183] on icon at bounding box center [256, 184] width 4 height 4
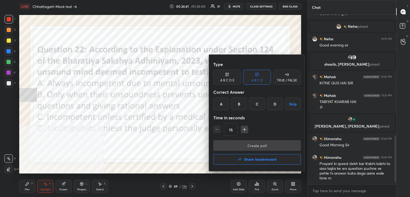
click at [242, 105] on div "B" at bounding box center [239, 103] width 16 height 13
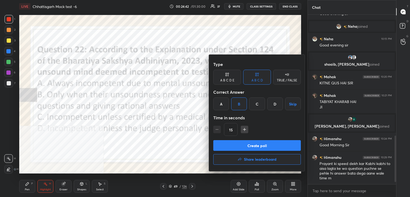
click at [245, 144] on button "Create poll" at bounding box center [256, 145] width 87 height 11
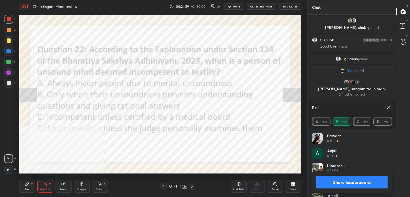
drag, startPoint x: 389, startPoint y: 107, endPoint x: 373, endPoint y: 106, distance: 16.6
click at [388, 107] on icon at bounding box center [388, 107] width 4 height 4
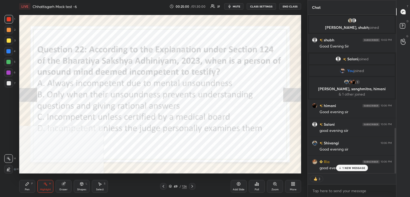
click at [191, 186] on icon at bounding box center [192, 186] width 4 height 4
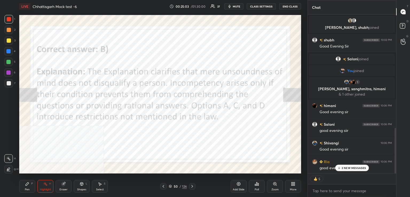
drag, startPoint x: 341, startPoint y: 167, endPoint x: 334, endPoint y: 167, distance: 7.5
click at [340, 168] on div "2 NEW MESSAGES" at bounding box center [352, 168] width 34 height 6
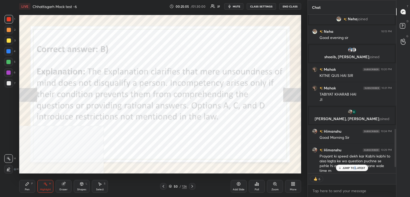
drag, startPoint x: 354, startPoint y: 167, endPoint x: 341, endPoint y: 165, distance: 13.2
click at [354, 167] on p "JUMP TO LATEST" at bounding box center [353, 167] width 23 height 3
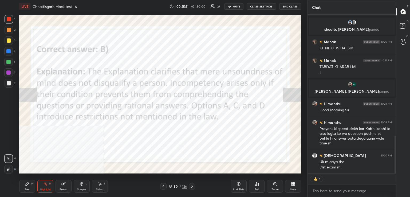
click at [192, 186] on icon at bounding box center [192, 186] width 4 height 4
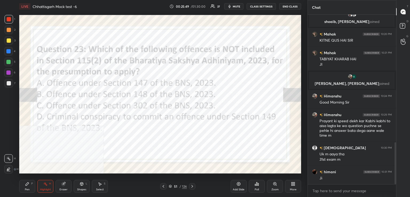
click at [260, 187] on div "Poll" at bounding box center [257, 186] width 16 height 13
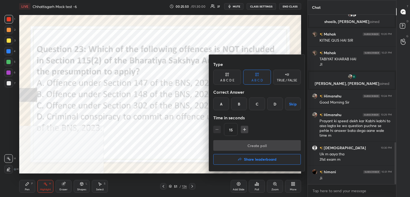
drag, startPoint x: 256, startPoint y: 101, endPoint x: 255, endPoint y: 121, distance: 19.5
click at [257, 101] on div "C" at bounding box center [257, 103] width 16 height 13
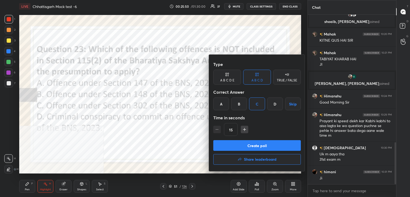
drag, startPoint x: 254, startPoint y: 142, endPoint x: 248, endPoint y: 145, distance: 6.8
click at [255, 142] on button "Create poll" at bounding box center [256, 145] width 87 height 11
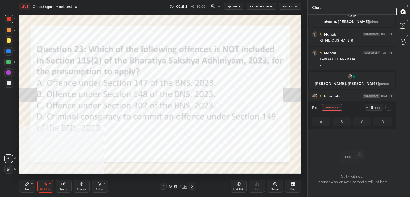
scroll to position [140, 87]
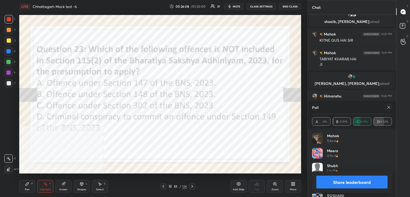
drag, startPoint x: 388, startPoint y: 107, endPoint x: 341, endPoint y: 118, distance: 47.9
click at [387, 108] on icon at bounding box center [388, 107] width 3 height 3
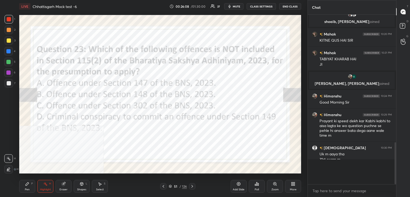
scroll to position [2, 2]
click at [191, 185] on icon at bounding box center [192, 186] width 4 height 4
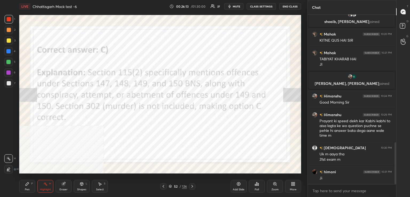
drag, startPoint x: 192, startPoint y: 186, endPoint x: 181, endPoint y: 176, distance: 14.3
click at [192, 186] on icon at bounding box center [192, 186] width 4 height 4
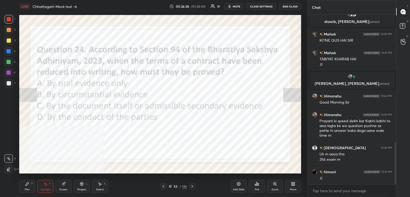
click at [259, 188] on div "Poll" at bounding box center [257, 186] width 16 height 13
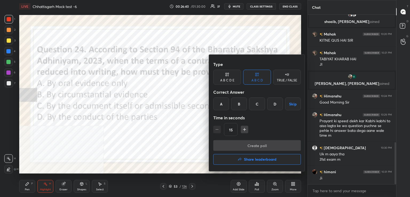
click at [257, 105] on div "C" at bounding box center [257, 103] width 16 height 13
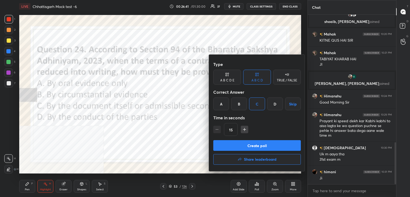
drag, startPoint x: 249, startPoint y: 145, endPoint x: 239, endPoint y: 146, distance: 9.8
click at [249, 145] on button "Create poll" at bounding box center [256, 145] width 87 height 11
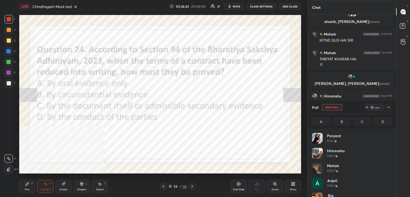
scroll to position [2, 2]
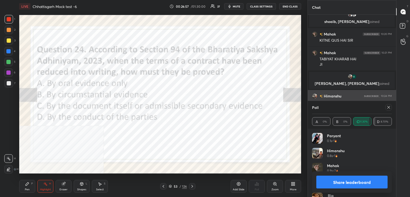
drag, startPoint x: 387, startPoint y: 106, endPoint x: 375, endPoint y: 105, distance: 12.0
click at [387, 107] on icon at bounding box center [388, 107] width 4 height 4
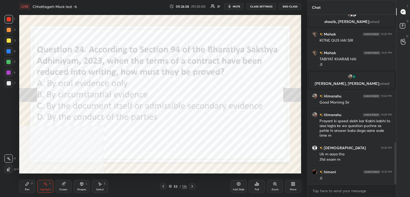
drag, startPoint x: 192, startPoint y: 185, endPoint x: 191, endPoint y: 181, distance: 4.3
click at [193, 185] on icon at bounding box center [192, 186] width 4 height 4
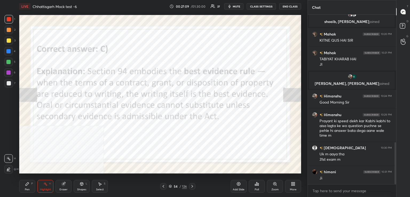
click at [193, 186] on icon at bounding box center [192, 186] width 4 height 4
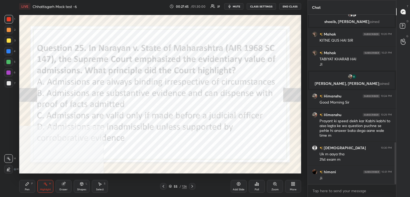
click at [259, 182] on div "Poll" at bounding box center [257, 186] width 16 height 13
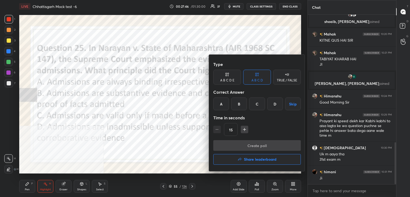
drag, startPoint x: 238, startPoint y: 103, endPoint x: 238, endPoint y: 115, distance: 12.8
click at [238, 103] on div "B" at bounding box center [239, 103] width 16 height 13
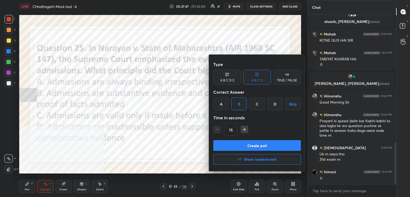
click at [245, 144] on button "Create poll" at bounding box center [256, 145] width 87 height 11
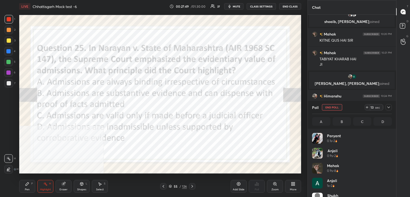
scroll to position [62, 78]
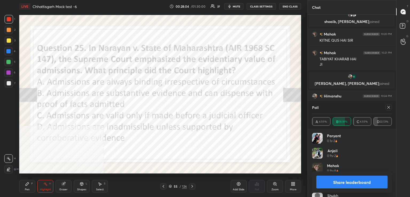
click at [385, 107] on div at bounding box center [387, 107] width 9 height 6
click at [389, 106] on icon at bounding box center [388, 107] width 4 height 4
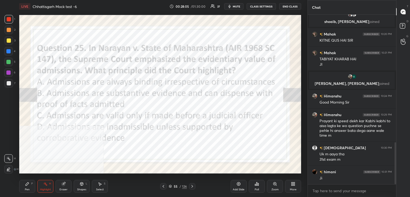
scroll to position [124, 87]
drag, startPoint x: 190, startPoint y: 186, endPoint x: 188, endPoint y: 181, distance: 5.1
click at [190, 185] on div at bounding box center [192, 186] width 6 height 6
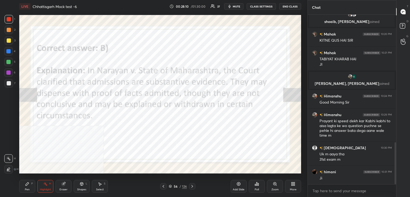
drag, startPoint x: 193, startPoint y: 186, endPoint x: 190, endPoint y: 183, distance: 4.1
click at [192, 184] on icon at bounding box center [192, 186] width 4 height 4
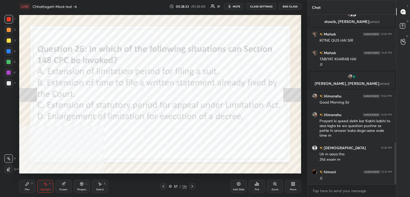
click at [256, 186] on div "Poll" at bounding box center [257, 186] width 16 height 13
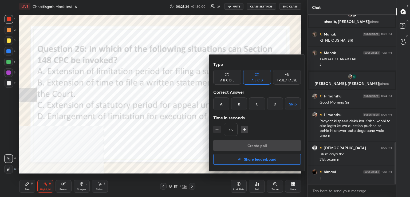
drag, startPoint x: 241, startPoint y: 103, endPoint x: 243, endPoint y: 117, distance: 14.3
click at [242, 104] on div "B" at bounding box center [239, 103] width 16 height 13
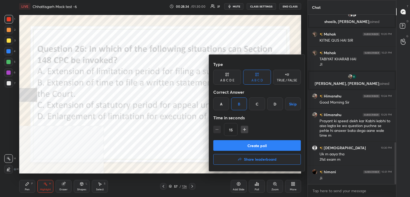
click at [253, 146] on button "Create poll" at bounding box center [256, 145] width 87 height 11
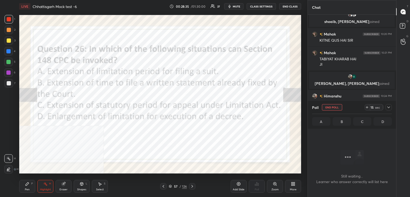
scroll to position [2, 2]
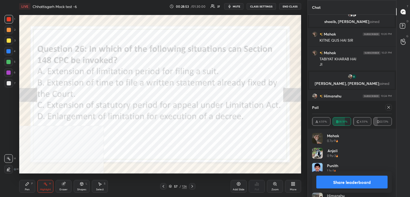
click at [389, 105] on div at bounding box center [388, 107] width 6 height 6
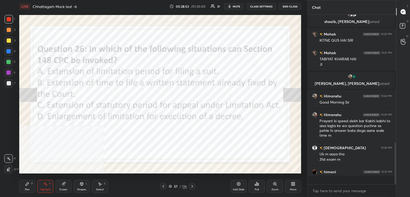
scroll to position [2, 2]
click at [192, 185] on icon at bounding box center [192, 186] width 4 height 4
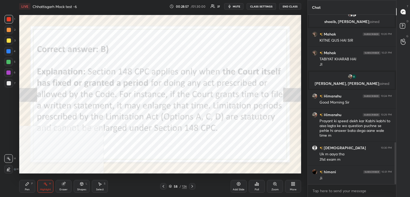
click at [255, 182] on icon at bounding box center [256, 184] width 4 height 4
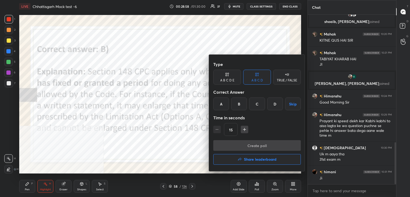
drag, startPoint x: 250, startPoint y: 157, endPoint x: 244, endPoint y: 159, distance: 6.5
click at [250, 158] on h4 "Share leaderboard" at bounding box center [260, 159] width 33 height 4
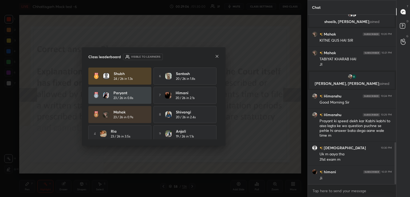
click at [218, 56] on icon at bounding box center [217, 56] width 4 height 4
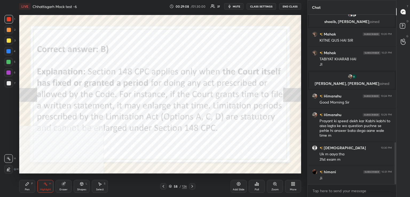
click at [191, 185] on icon at bounding box center [192, 186] width 4 height 4
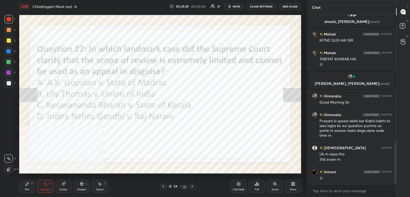
click at [253, 187] on div "Poll" at bounding box center [257, 186] width 16 height 13
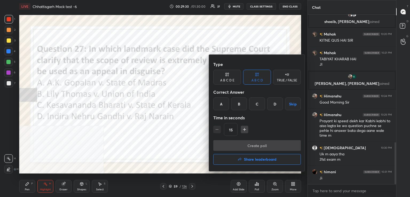
drag, startPoint x: 238, startPoint y: 104, endPoint x: 241, endPoint y: 113, distance: 9.5
click at [238, 104] on div "B" at bounding box center [239, 103] width 16 height 13
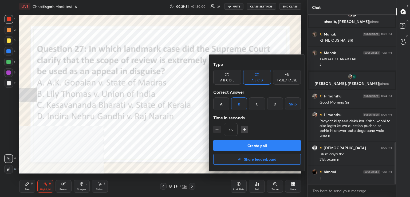
drag, startPoint x: 251, startPoint y: 145, endPoint x: 245, endPoint y: 147, distance: 6.1
click at [251, 145] on button "Create poll" at bounding box center [256, 145] width 87 height 11
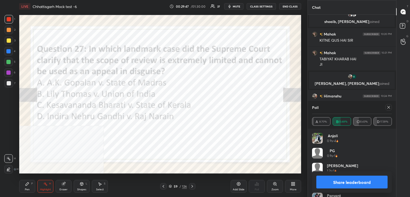
drag, startPoint x: 388, startPoint y: 107, endPoint x: 347, endPoint y: 112, distance: 40.8
click at [388, 107] on icon at bounding box center [388, 107] width 3 height 3
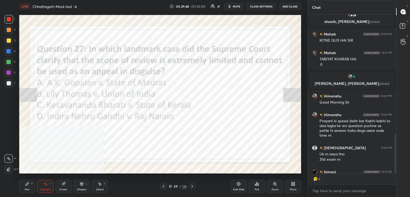
drag, startPoint x: 191, startPoint y: 185, endPoint x: 191, endPoint y: 178, distance: 6.4
click at [191, 185] on icon at bounding box center [192, 186] width 4 height 4
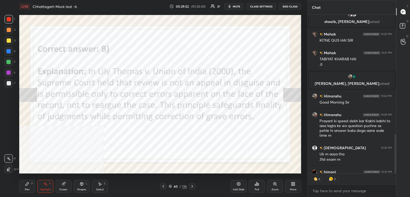
click at [192, 187] on icon at bounding box center [192, 186] width 4 height 4
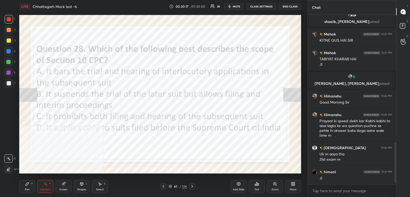
click at [255, 183] on icon at bounding box center [256, 184] width 4 height 4
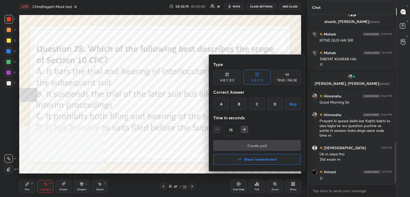
drag, startPoint x: 239, startPoint y: 103, endPoint x: 236, endPoint y: 118, distance: 15.0
click at [239, 105] on div "B" at bounding box center [239, 103] width 16 height 13
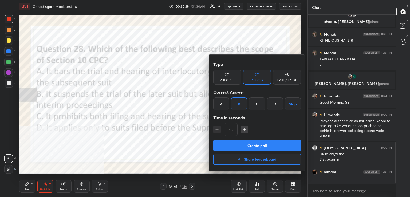
drag, startPoint x: 245, startPoint y: 143, endPoint x: 240, endPoint y: 143, distance: 5.3
click at [245, 143] on button "Create poll" at bounding box center [256, 145] width 87 height 11
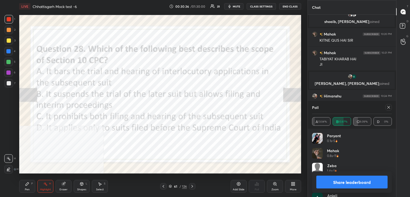
drag, startPoint x: 387, startPoint y: 108, endPoint x: 344, endPoint y: 118, distance: 43.7
click at [385, 109] on div at bounding box center [388, 107] width 6 height 6
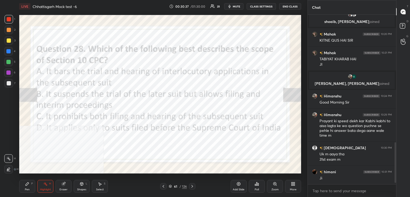
drag, startPoint x: 193, startPoint y: 186, endPoint x: 190, endPoint y: 176, distance: 10.2
click at [193, 185] on icon at bounding box center [192, 186] width 4 height 4
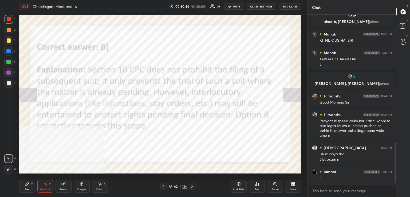
drag, startPoint x: 192, startPoint y: 187, endPoint x: 190, endPoint y: 183, distance: 4.7
click at [192, 187] on icon at bounding box center [192, 186] width 4 height 4
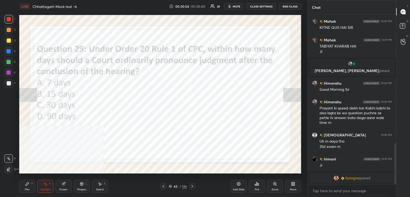
click at [258, 187] on div "Poll" at bounding box center [257, 186] width 16 height 13
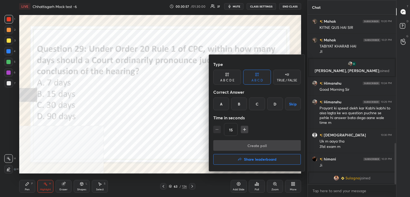
click at [259, 101] on div "C" at bounding box center [257, 103] width 16 height 13
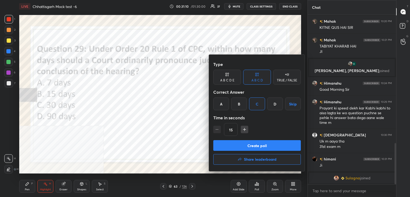
click at [253, 143] on button "Create poll" at bounding box center [256, 145] width 87 height 11
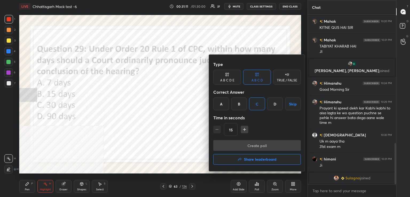
scroll to position [2, 2]
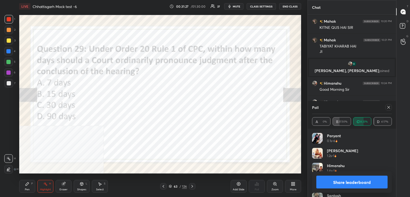
drag, startPoint x: 389, startPoint y: 108, endPoint x: 372, endPoint y: 115, distance: 18.7
click at [389, 108] on icon at bounding box center [388, 107] width 3 height 3
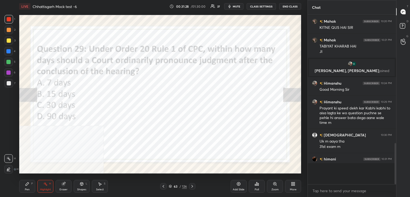
scroll to position [2, 2]
drag, startPoint x: 192, startPoint y: 185, endPoint x: 189, endPoint y: 174, distance: 10.9
click at [192, 184] on icon at bounding box center [192, 186] width 4 height 4
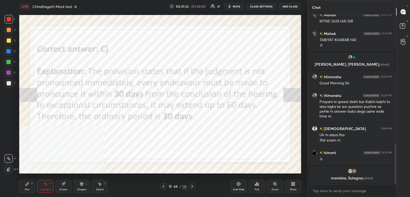
drag, startPoint x: 191, startPoint y: 187, endPoint x: 187, endPoint y: 183, distance: 5.3
click at [191, 187] on icon at bounding box center [192, 186] width 4 height 4
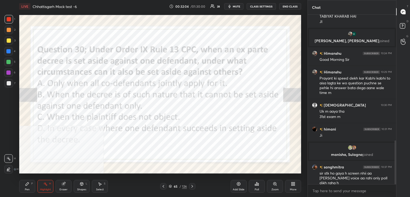
click at [255, 186] on div "Poll" at bounding box center [257, 186] width 16 height 13
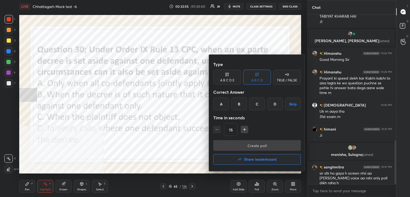
click at [240, 106] on div "B" at bounding box center [239, 103] width 16 height 13
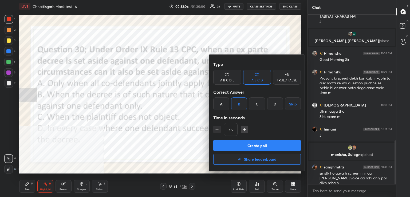
drag, startPoint x: 248, startPoint y: 144, endPoint x: 241, endPoint y: 134, distance: 11.8
click at [247, 144] on button "Create poll" at bounding box center [256, 145] width 87 height 11
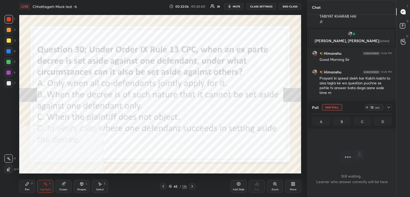
scroll to position [100, 87]
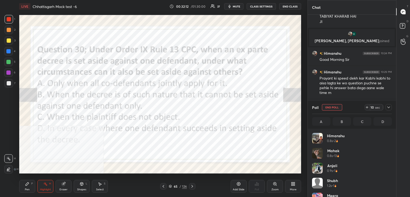
drag, startPoint x: 237, startPoint y: 6, endPoint x: 232, endPoint y: 1, distance: 7.2
click at [237, 6] on span "mute" at bounding box center [236, 7] width 7 height 4
drag, startPoint x: 236, startPoint y: 6, endPoint x: 233, endPoint y: 6, distance: 2.9
click at [235, 5] on span "unmute" at bounding box center [235, 7] width 11 height 4
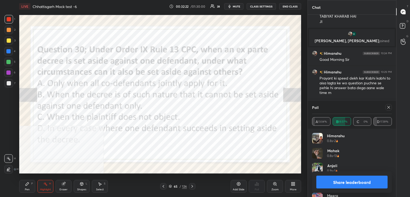
drag, startPoint x: 387, startPoint y: 107, endPoint x: 332, endPoint y: 125, distance: 57.9
click at [387, 107] on icon at bounding box center [388, 107] width 4 height 4
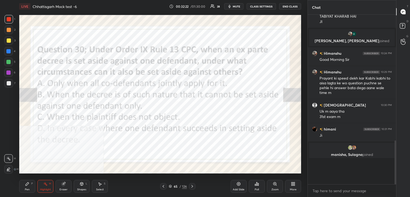
scroll to position [162, 87]
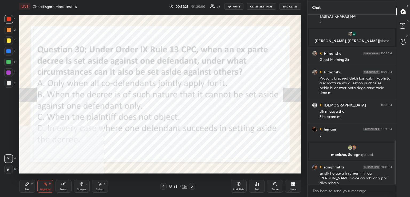
click at [193, 185] on icon at bounding box center [192, 186] width 4 height 4
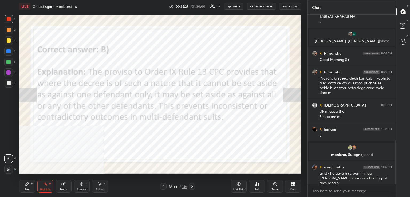
click at [192, 186] on icon at bounding box center [192, 186] width 4 height 4
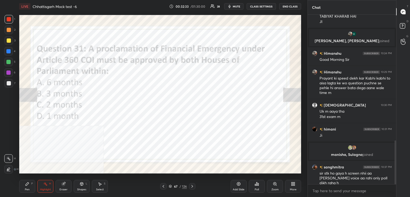
click at [257, 185] on div "Poll" at bounding box center [257, 186] width 16 height 13
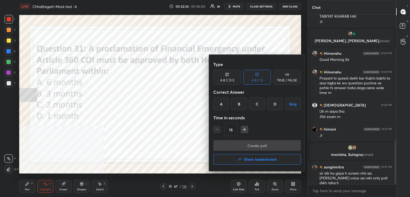
click at [258, 158] on h4 "Share leaderboard" at bounding box center [260, 159] width 33 height 4
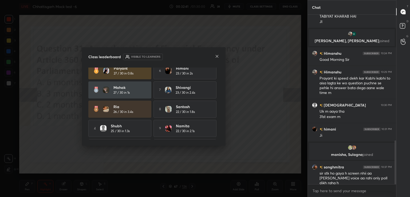
scroll to position [0, 0]
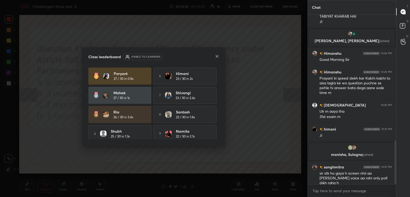
click at [216, 55] on icon at bounding box center [217, 56] width 4 height 4
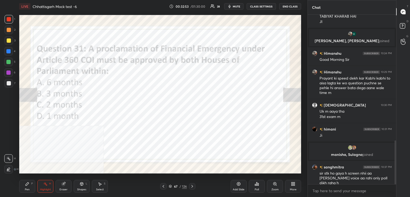
click at [250, 185] on div "Poll" at bounding box center [257, 186] width 16 height 13
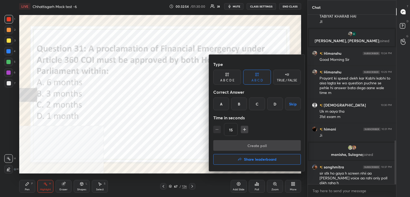
drag, startPoint x: 257, startPoint y: 102, endPoint x: 251, endPoint y: 123, distance: 21.4
click at [257, 103] on div "C" at bounding box center [257, 103] width 16 height 13
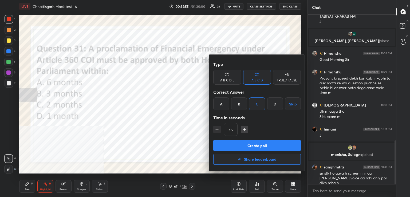
click at [253, 143] on button "Create poll" at bounding box center [256, 145] width 87 height 11
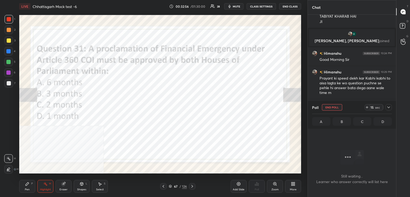
scroll to position [97, 87]
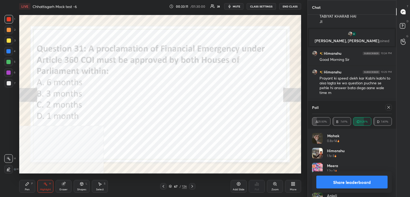
drag, startPoint x: 388, startPoint y: 106, endPoint x: 382, endPoint y: 109, distance: 6.9
click at [388, 106] on icon at bounding box center [388, 107] width 4 height 4
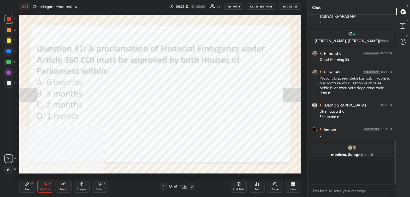
scroll to position [2, 2]
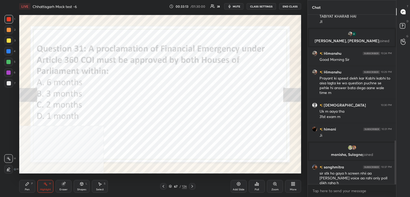
drag, startPoint x: 193, startPoint y: 186, endPoint x: 193, endPoint y: 177, distance: 8.6
click at [193, 185] on icon at bounding box center [192, 186] width 4 height 4
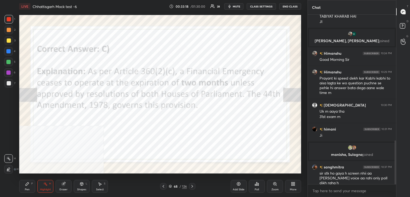
drag, startPoint x: 193, startPoint y: 187, endPoint x: 187, endPoint y: 183, distance: 7.1
click at [193, 187] on icon at bounding box center [192, 186] width 4 height 4
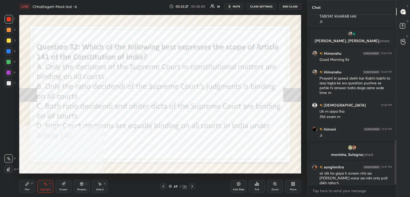
click at [256, 187] on div "Poll" at bounding box center [257, 186] width 16 height 13
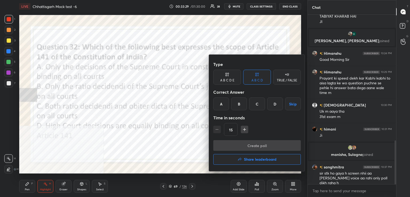
click at [241, 100] on div "B" at bounding box center [239, 103] width 16 height 13
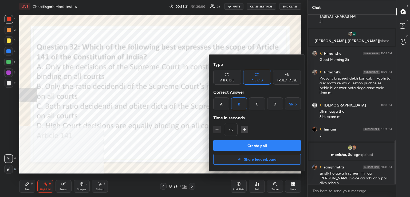
drag, startPoint x: 246, startPoint y: 143, endPoint x: 225, endPoint y: 147, distance: 20.9
click at [245, 143] on button "Create poll" at bounding box center [256, 145] width 87 height 11
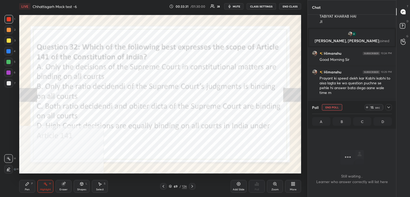
scroll to position [2, 2]
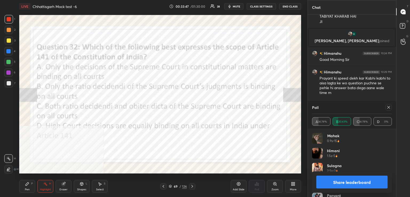
click at [387, 105] on div at bounding box center [388, 107] width 6 height 6
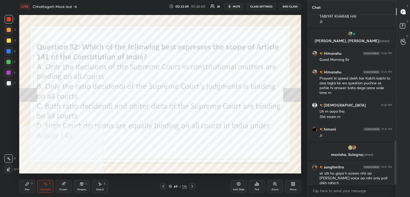
click at [191, 187] on icon at bounding box center [192, 186] width 4 height 4
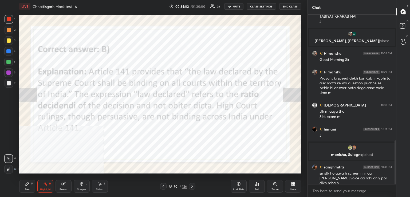
click at [191, 187] on icon at bounding box center [192, 186] width 4 height 4
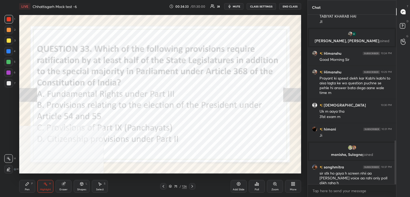
click at [254, 186] on div "Poll" at bounding box center [257, 186] width 16 height 13
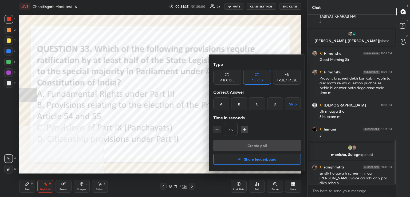
click at [240, 103] on div "B" at bounding box center [239, 103] width 16 height 13
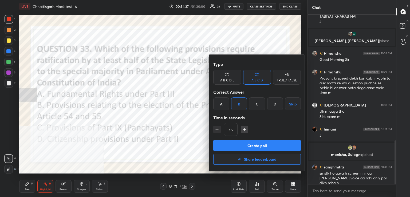
click at [243, 147] on button "Create poll" at bounding box center [256, 145] width 87 height 11
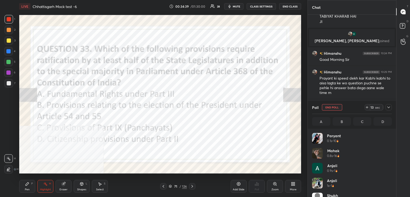
scroll to position [62, 78]
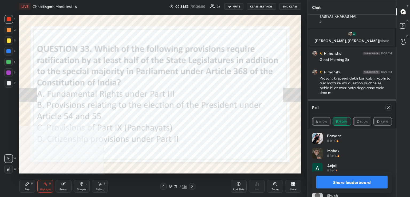
drag, startPoint x: 388, startPoint y: 106, endPoint x: 328, endPoint y: 120, distance: 61.0
click at [387, 107] on icon at bounding box center [388, 107] width 4 height 4
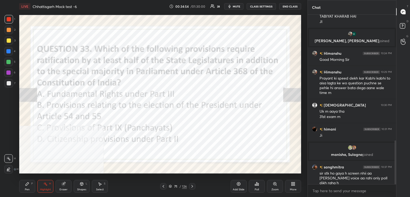
scroll to position [168, 87]
drag, startPoint x: 190, startPoint y: 186, endPoint x: 186, endPoint y: 175, distance: 11.7
click at [189, 186] on div at bounding box center [192, 186] width 6 height 6
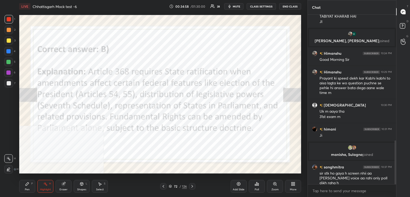
click at [192, 185] on icon at bounding box center [192, 186] width 4 height 4
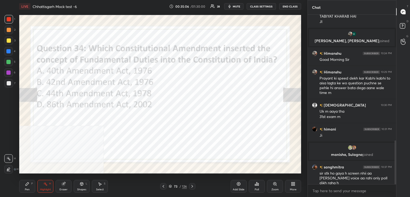
click at [257, 185] on icon at bounding box center [256, 184] width 4 height 4
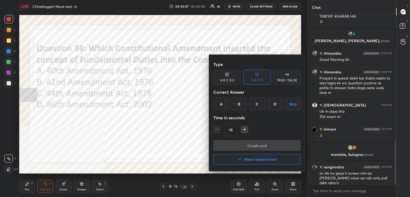
click at [240, 104] on div "B" at bounding box center [239, 103] width 16 height 13
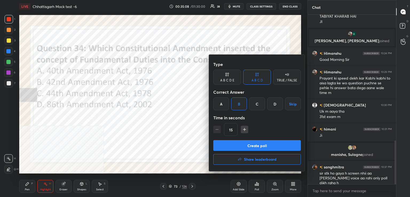
drag, startPoint x: 251, startPoint y: 146, endPoint x: 251, endPoint y: 137, distance: 9.1
click at [252, 145] on button "Create poll" at bounding box center [256, 145] width 87 height 11
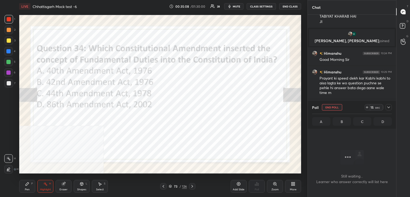
scroll to position [2, 2]
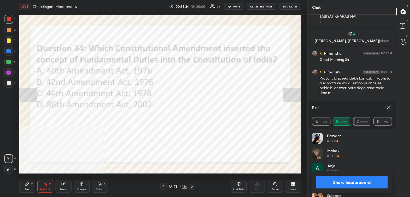
drag, startPoint x: 388, startPoint y: 106, endPoint x: 385, endPoint y: 107, distance: 3.1
click at [387, 106] on icon at bounding box center [388, 107] width 4 height 4
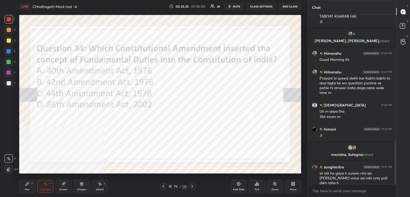
drag, startPoint x: 192, startPoint y: 185, endPoint x: 180, endPoint y: 176, distance: 14.6
click at [191, 185] on icon at bounding box center [192, 186] width 4 height 4
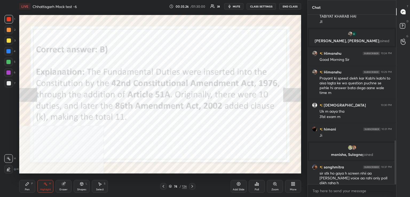
drag, startPoint x: 44, startPoint y: 188, endPoint x: 45, endPoint y: 175, distance: 12.9
click at [44, 188] on div "Highlight" at bounding box center [45, 189] width 11 height 3
drag, startPoint x: 190, startPoint y: 187, endPoint x: 189, endPoint y: 182, distance: 5.4
click at [190, 187] on icon at bounding box center [192, 186] width 4 height 4
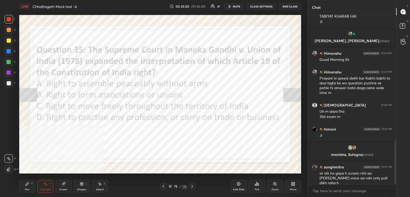
click at [255, 183] on icon at bounding box center [256, 184] width 4 height 4
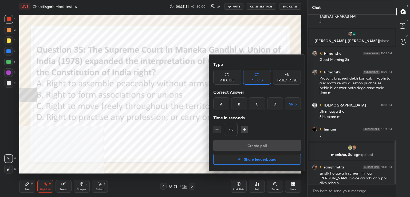
drag, startPoint x: 258, startPoint y: 104, endPoint x: 254, endPoint y: 115, distance: 11.3
click at [258, 106] on div "C" at bounding box center [257, 103] width 16 height 13
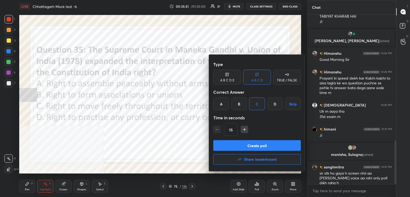
drag, startPoint x: 245, startPoint y: 145, endPoint x: 241, endPoint y: 142, distance: 4.9
click at [245, 144] on button "Create poll" at bounding box center [256, 145] width 87 height 11
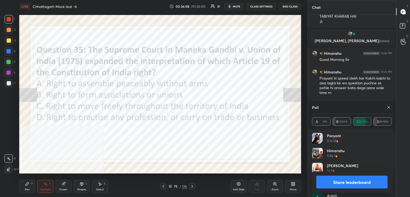
drag, startPoint x: 391, startPoint y: 105, endPoint x: 385, endPoint y: 106, distance: 6.2
click at [391, 105] on div at bounding box center [388, 107] width 6 height 6
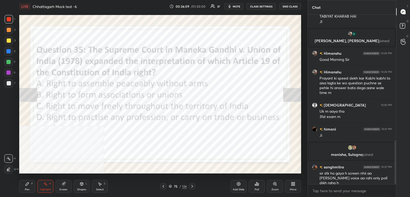
drag, startPoint x: 190, startPoint y: 185, endPoint x: 187, endPoint y: 177, distance: 9.1
click at [190, 184] on icon at bounding box center [192, 186] width 4 height 4
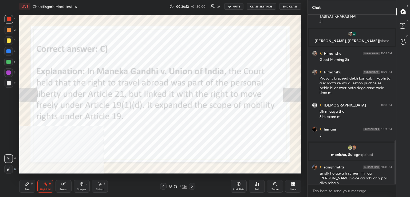
click at [255, 184] on icon at bounding box center [255, 184] width 1 height 1
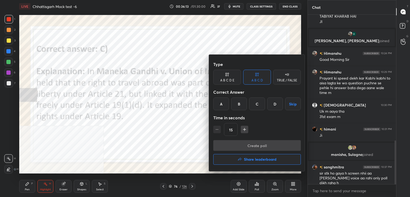
click at [255, 155] on button "Share leaderboard" at bounding box center [256, 159] width 87 height 11
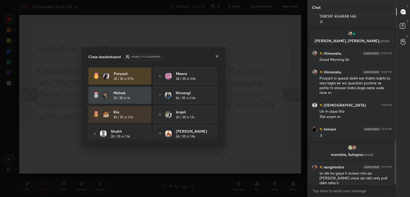
click at [217, 56] on icon at bounding box center [217, 56] width 4 height 4
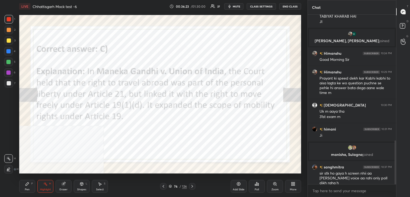
click at [191, 187] on icon at bounding box center [192, 186] width 2 height 3
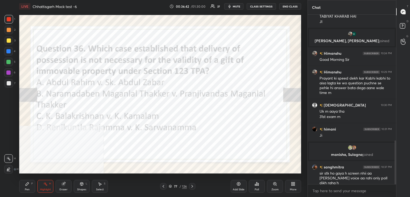
click at [259, 184] on div "Poll" at bounding box center [257, 186] width 16 height 13
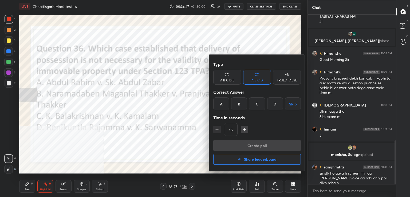
drag, startPoint x: 276, startPoint y: 104, endPoint x: 266, endPoint y: 114, distance: 14.7
click at [277, 105] on div "D" at bounding box center [275, 103] width 16 height 13
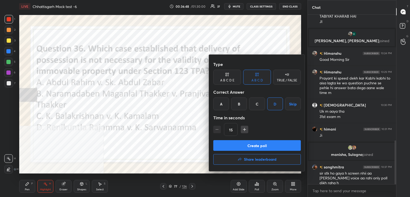
click at [246, 150] on button "Create poll" at bounding box center [256, 145] width 87 height 11
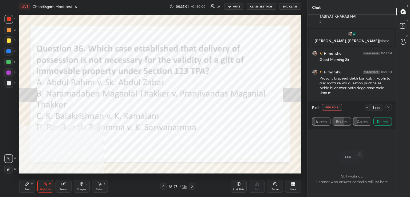
scroll to position [2, 2]
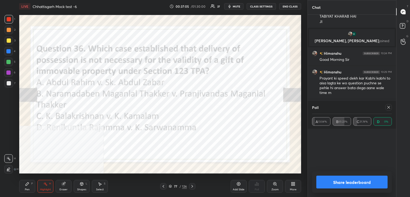
click at [386, 106] on icon at bounding box center [388, 107] width 4 height 4
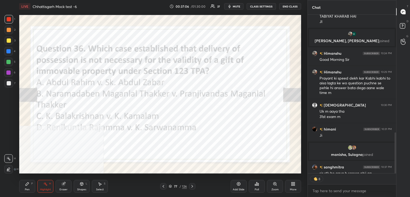
drag, startPoint x: 193, startPoint y: 187, endPoint x: 190, endPoint y: 174, distance: 12.7
click at [192, 186] on icon at bounding box center [192, 186] width 4 height 4
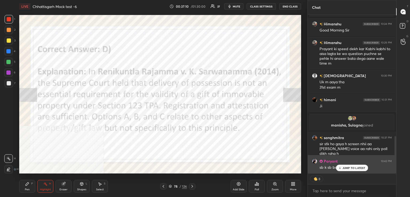
drag, startPoint x: 346, startPoint y: 165, endPoint x: 323, endPoint y: 165, distance: 22.9
click at [344, 167] on p "JUMP TO LATEST" at bounding box center [353, 167] width 23 height 3
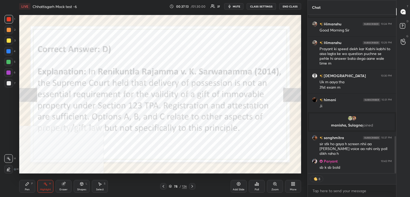
click at [160, 187] on div at bounding box center [163, 186] width 6 height 6
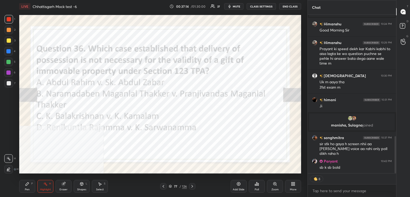
click at [192, 186] on icon at bounding box center [192, 186] width 4 height 4
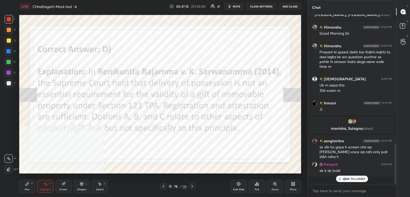
scroll to position [168, 87]
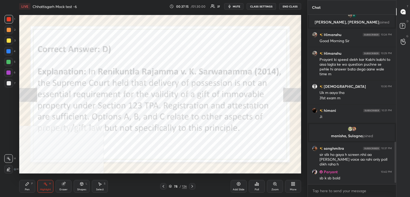
click at [192, 186] on icon at bounding box center [192, 186] width 4 height 4
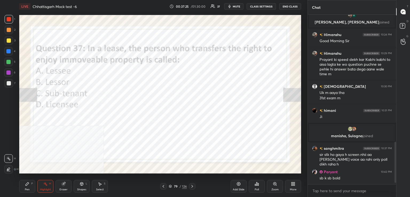
click at [255, 187] on div "Poll" at bounding box center [257, 186] width 16 height 13
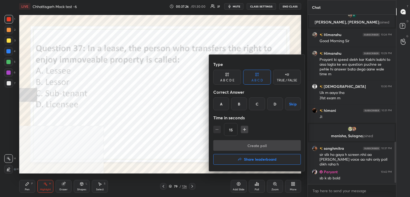
drag, startPoint x: 242, startPoint y: 105, endPoint x: 244, endPoint y: 115, distance: 10.5
click at [242, 105] on div "B" at bounding box center [239, 103] width 16 height 13
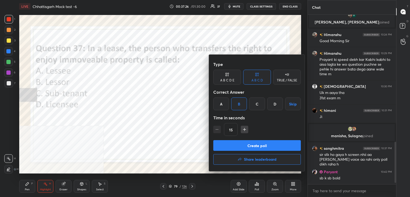
click at [250, 146] on button "Create poll" at bounding box center [256, 145] width 87 height 11
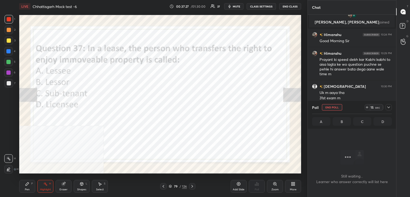
scroll to position [141, 87]
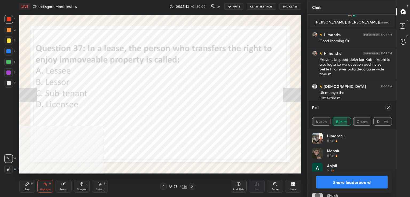
drag, startPoint x: 388, startPoint y: 108, endPoint x: 338, endPoint y: 119, distance: 51.4
click at [388, 108] on icon at bounding box center [388, 107] width 4 height 4
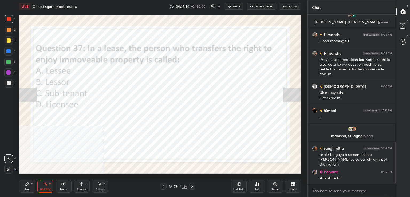
click at [190, 188] on icon at bounding box center [192, 186] width 4 height 4
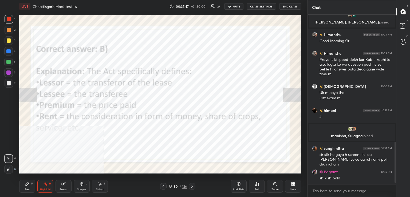
click at [192, 186] on icon at bounding box center [192, 186] width 4 height 4
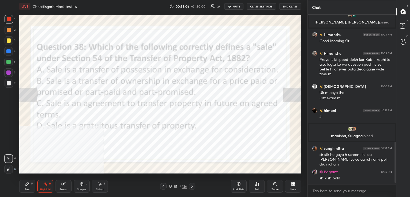
click at [258, 186] on div "Poll" at bounding box center [257, 186] width 16 height 13
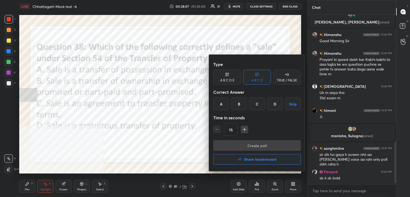
click at [242, 105] on div "B" at bounding box center [239, 103] width 16 height 13
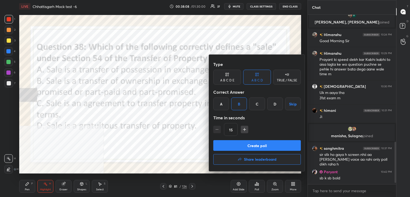
drag, startPoint x: 249, startPoint y: 145, endPoint x: 241, endPoint y: 145, distance: 7.5
click at [249, 145] on button "Create poll" at bounding box center [256, 145] width 87 height 11
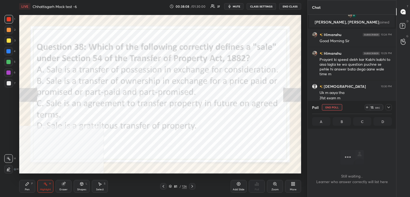
scroll to position [157, 87]
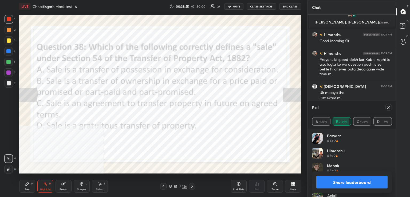
drag, startPoint x: 388, startPoint y: 107, endPoint x: 318, endPoint y: 117, distance: 71.1
click at [388, 107] on icon at bounding box center [388, 107] width 4 height 4
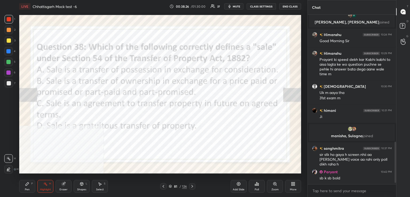
drag, startPoint x: 192, startPoint y: 187, endPoint x: 190, endPoint y: 184, distance: 3.6
click at [192, 186] on icon at bounding box center [192, 186] width 4 height 4
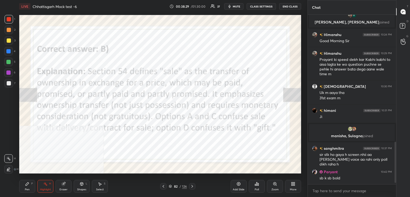
click at [191, 187] on icon at bounding box center [192, 186] width 4 height 4
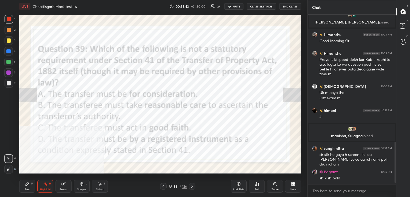
click at [255, 182] on icon at bounding box center [256, 184] width 4 height 4
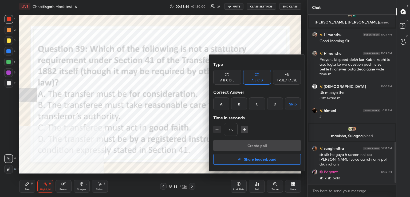
click at [276, 103] on div "D" at bounding box center [275, 103] width 16 height 13
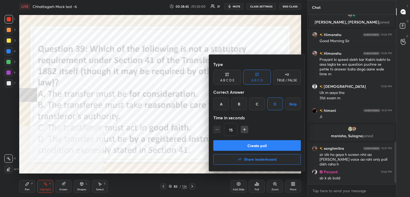
drag, startPoint x: 257, startPoint y: 142, endPoint x: 231, endPoint y: 145, distance: 26.0
click at [257, 143] on button "Create poll" at bounding box center [256, 145] width 87 height 11
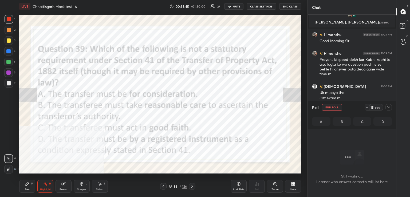
scroll to position [2, 2]
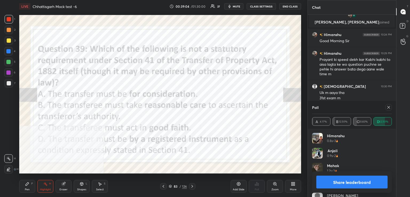
drag, startPoint x: 389, startPoint y: 107, endPoint x: 375, endPoint y: 112, distance: 15.2
click at [389, 108] on icon at bounding box center [388, 107] width 4 height 4
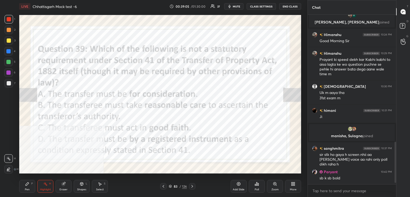
drag, startPoint x: 188, startPoint y: 185, endPoint x: 188, endPoint y: 173, distance: 11.5
click at [188, 184] on div "83 / 126" at bounding box center [177, 186] width 35 height 6
click at [193, 187] on icon at bounding box center [192, 186] width 4 height 4
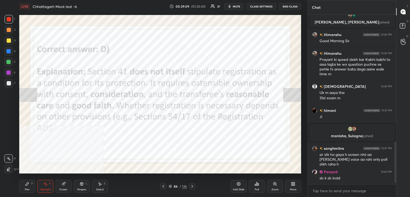
drag, startPoint x: 193, startPoint y: 187, endPoint x: 191, endPoint y: 184, distance: 4.3
click at [192, 187] on icon at bounding box center [192, 186] width 4 height 4
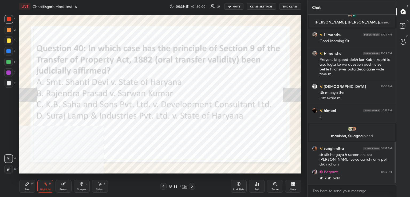
click at [255, 187] on div "Poll" at bounding box center [257, 186] width 16 height 13
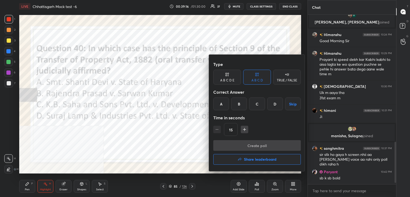
drag, startPoint x: 241, startPoint y: 105, endPoint x: 241, endPoint y: 109, distance: 4.0
click at [241, 105] on div "B" at bounding box center [239, 103] width 16 height 13
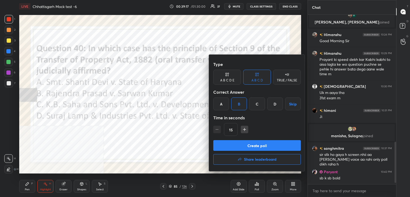
click at [250, 142] on button "Create poll" at bounding box center [256, 145] width 87 height 11
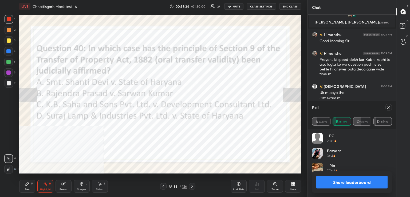
drag, startPoint x: 387, startPoint y: 105, endPoint x: 366, endPoint y: 112, distance: 22.5
click at [387, 105] on div at bounding box center [388, 107] width 6 height 6
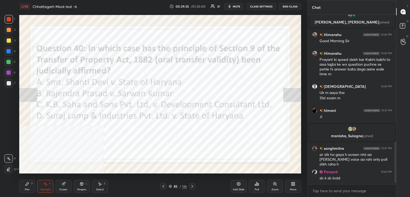
drag, startPoint x: 191, startPoint y: 186, endPoint x: 189, endPoint y: 182, distance: 4.1
click at [191, 186] on icon at bounding box center [192, 186] width 4 height 4
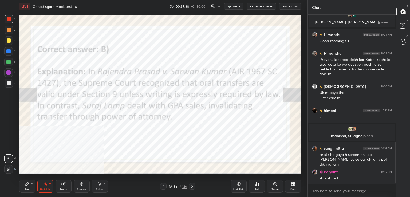
click at [255, 185] on icon at bounding box center [256, 184] width 4 height 4
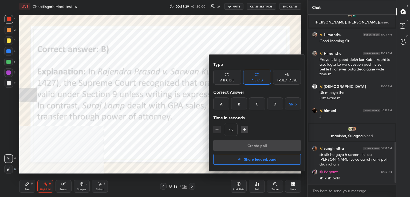
drag, startPoint x: 249, startPoint y: 158, endPoint x: 242, endPoint y: 158, distance: 6.4
click at [248, 158] on h4 "Share leaderboard" at bounding box center [260, 159] width 33 height 4
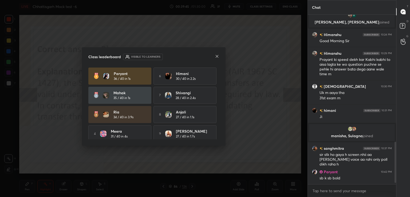
drag, startPoint x: 219, startPoint y: 94, endPoint x: 217, endPoint y: 113, distance: 19.6
click at [217, 119] on div "Class leaderboard Visible to learners Paryant 36 / 40 in 1s 6 himani 30 / 40 in…" at bounding box center [153, 96] width 143 height 98
click at [215, 56] on icon at bounding box center [217, 56] width 4 height 4
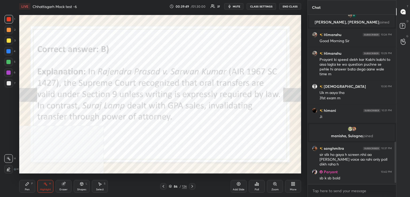
click at [192, 184] on icon at bounding box center [192, 186] width 4 height 4
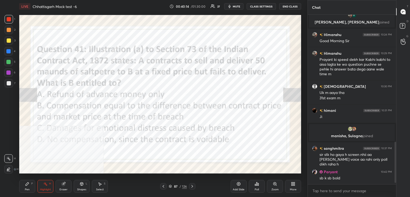
click at [255, 186] on div "Poll" at bounding box center [257, 186] width 16 height 13
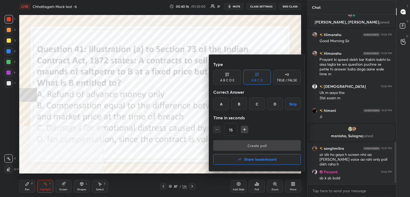
drag, startPoint x: 239, startPoint y: 105, endPoint x: 242, endPoint y: 113, distance: 8.5
click at [241, 107] on div "B" at bounding box center [239, 103] width 16 height 13
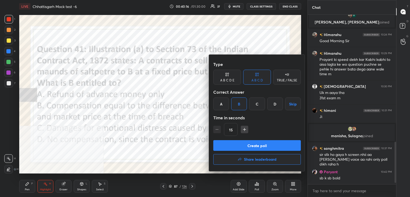
click at [248, 144] on button "Create poll" at bounding box center [256, 145] width 87 height 11
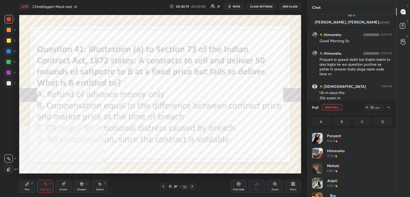
scroll to position [62, 78]
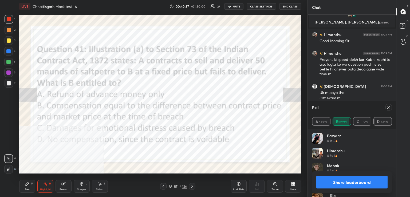
drag, startPoint x: 387, startPoint y: 105, endPoint x: 330, endPoint y: 119, distance: 59.6
click at [387, 105] on div at bounding box center [388, 107] width 6 height 6
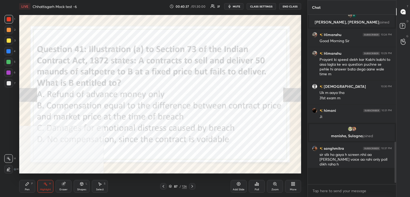
scroll to position [2, 2]
drag, startPoint x: 190, startPoint y: 187, endPoint x: 191, endPoint y: 174, distance: 13.6
click at [189, 187] on div at bounding box center [192, 186] width 6 height 6
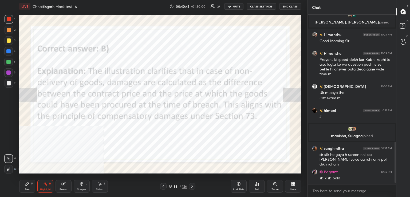
click at [191, 186] on icon at bounding box center [192, 186] width 4 height 4
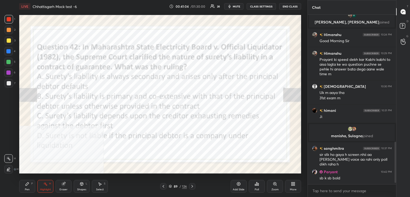
click at [258, 186] on div "Poll" at bounding box center [257, 186] width 16 height 13
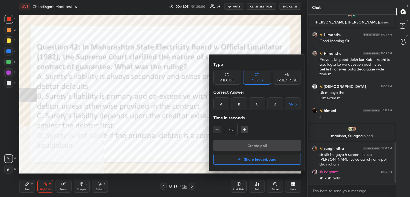
drag, startPoint x: 238, startPoint y: 106, endPoint x: 241, endPoint y: 127, distance: 21.3
click at [239, 108] on div "B" at bounding box center [239, 103] width 16 height 13
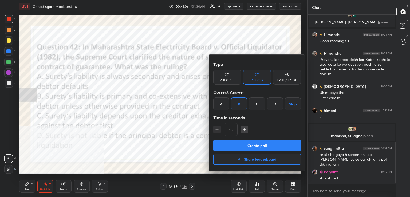
drag, startPoint x: 249, startPoint y: 143, endPoint x: 231, endPoint y: 132, distance: 21.2
click at [249, 143] on button "Create poll" at bounding box center [256, 145] width 87 height 11
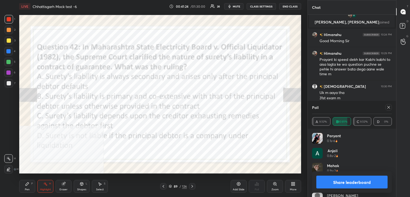
scroll to position [547, 0]
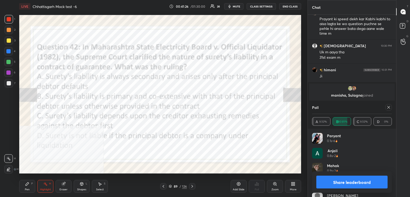
drag, startPoint x: 388, startPoint y: 108, endPoint x: 350, endPoint y: 112, distance: 38.8
click at [388, 108] on icon at bounding box center [388, 107] width 4 height 4
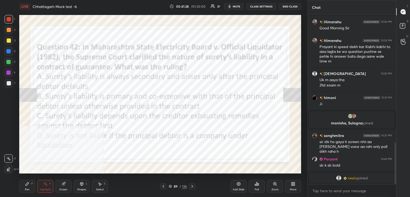
drag, startPoint x: 193, startPoint y: 186, endPoint x: 187, endPoint y: 176, distance: 11.3
click at [192, 186] on icon at bounding box center [192, 186] width 4 height 4
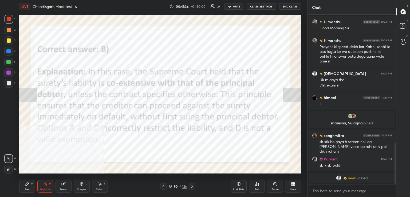
click at [192, 186] on icon at bounding box center [192, 186] width 4 height 4
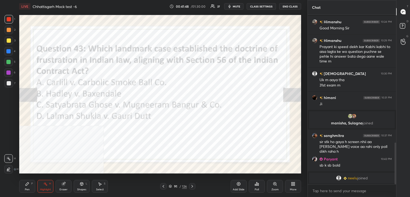
click at [257, 186] on icon at bounding box center [256, 184] width 4 height 4
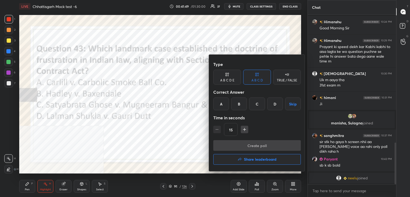
click at [259, 105] on div "C" at bounding box center [257, 103] width 16 height 13
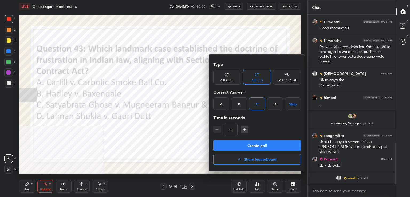
click at [250, 146] on button "Create poll" at bounding box center [256, 145] width 87 height 11
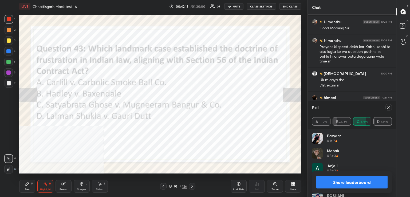
drag, startPoint x: 389, startPoint y: 107, endPoint x: 384, endPoint y: 109, distance: 4.8
click at [389, 106] on icon at bounding box center [388, 107] width 3 height 3
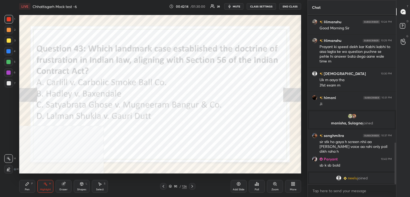
click at [192, 185] on icon at bounding box center [192, 186] width 4 height 4
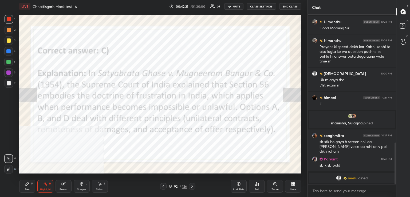
click at [192, 187] on icon at bounding box center [192, 186] width 4 height 4
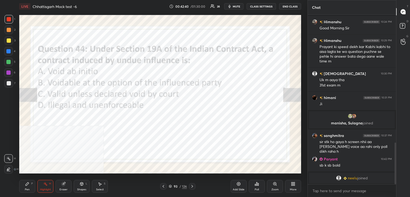
click at [255, 185] on icon at bounding box center [255, 184] width 1 height 1
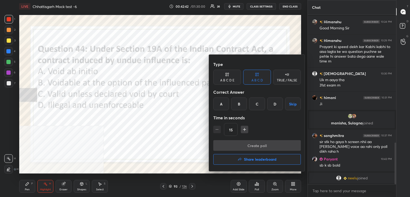
click at [243, 104] on div "B" at bounding box center [239, 103] width 16 height 13
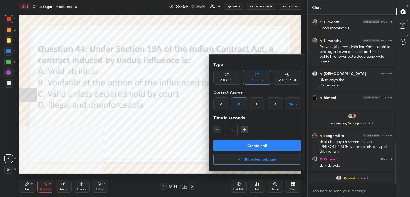
click at [242, 146] on button "Create poll" at bounding box center [256, 145] width 87 height 11
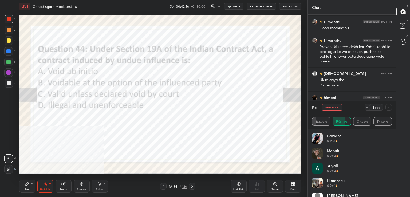
scroll to position [554, 0]
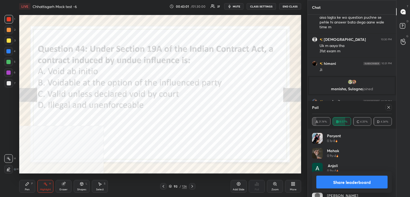
drag, startPoint x: 387, startPoint y: 106, endPoint x: 383, endPoint y: 108, distance: 4.7
click at [388, 106] on icon at bounding box center [388, 107] width 4 height 4
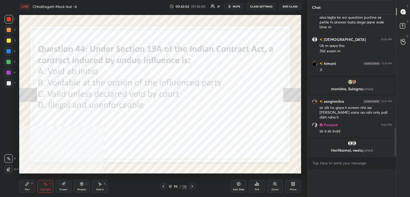
scroll to position [107, 87]
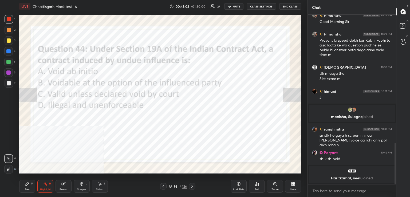
drag, startPoint x: 192, startPoint y: 186, endPoint x: 191, endPoint y: 182, distance: 3.5
click at [192, 185] on icon at bounding box center [192, 186] width 4 height 4
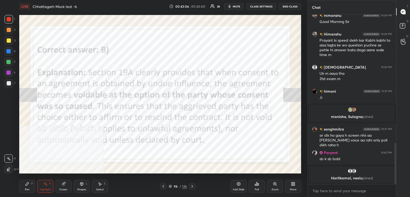
click at [192, 186] on icon at bounding box center [192, 186] width 4 height 4
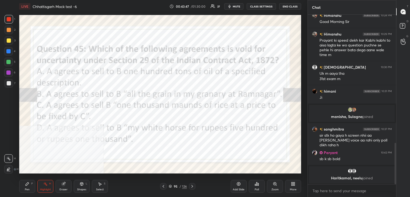
click at [255, 186] on div "Poll" at bounding box center [257, 186] width 16 height 13
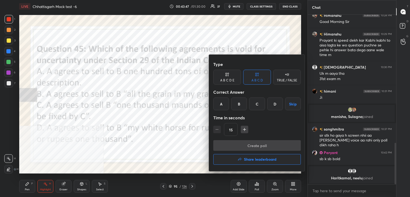
drag, startPoint x: 274, startPoint y: 104, endPoint x: 265, endPoint y: 118, distance: 17.0
click at [274, 105] on div "D" at bounding box center [275, 103] width 16 height 13
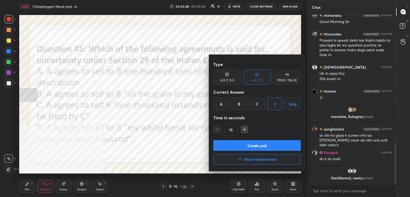
click at [257, 143] on button "Create poll" at bounding box center [256, 145] width 87 height 11
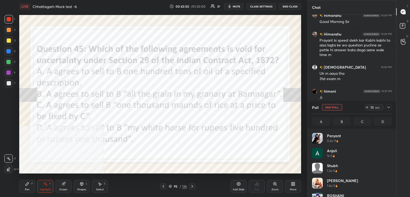
scroll to position [62, 78]
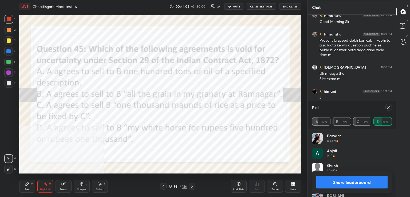
click at [388, 107] on icon at bounding box center [388, 107] width 4 height 4
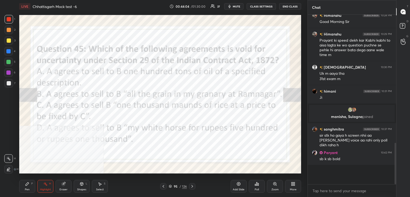
scroll to position [2, 2]
drag, startPoint x: 194, startPoint y: 185, endPoint x: 193, endPoint y: 182, distance: 3.0
click at [194, 185] on icon at bounding box center [192, 186] width 4 height 4
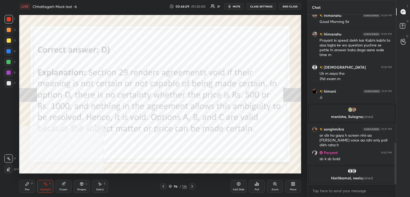
click at [192, 186] on icon at bounding box center [192, 186] width 4 height 4
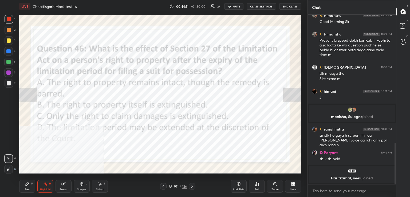
drag, startPoint x: 163, startPoint y: 185, endPoint x: 190, endPoint y: 183, distance: 27.2
click at [164, 185] on icon at bounding box center [163, 186] width 4 height 4
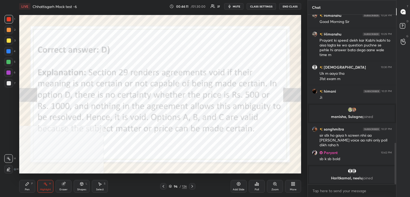
click at [256, 187] on div "Poll" at bounding box center [257, 186] width 16 height 13
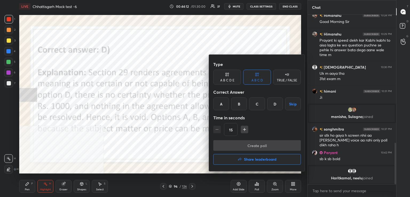
drag, startPoint x: 250, startPoint y: 158, endPoint x: 244, endPoint y: 159, distance: 6.1
click at [250, 159] on h4 "Share leaderboard" at bounding box center [260, 159] width 33 height 4
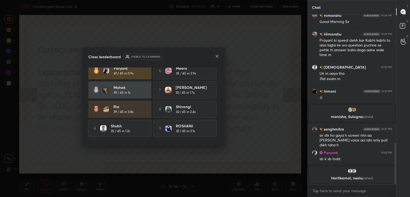
scroll to position [0, 0]
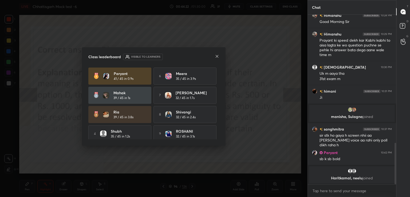
click at [215, 56] on icon at bounding box center [217, 56] width 4 height 4
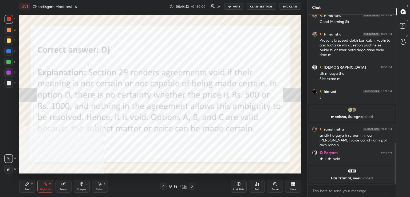
click at [194, 187] on div at bounding box center [192, 186] width 6 height 6
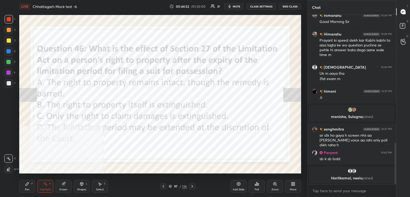
click at [251, 182] on div "Poll" at bounding box center [257, 186] width 16 height 13
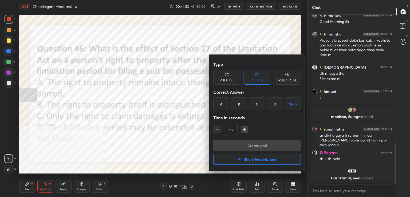
drag, startPoint x: 241, startPoint y: 104, endPoint x: 244, endPoint y: 121, distance: 16.5
click at [241, 105] on div "B" at bounding box center [239, 103] width 16 height 13
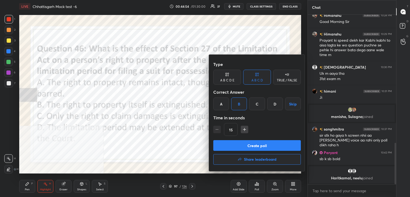
click at [251, 144] on button "Create poll" at bounding box center [256, 145] width 87 height 11
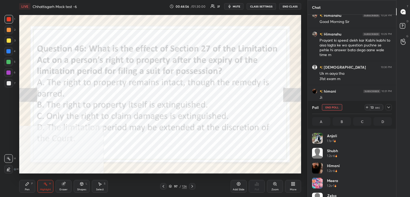
scroll to position [62, 78]
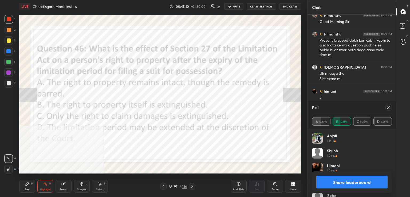
drag, startPoint x: 389, startPoint y: 108, endPoint x: 363, endPoint y: 111, distance: 26.0
click at [388, 108] on icon at bounding box center [388, 107] width 4 height 4
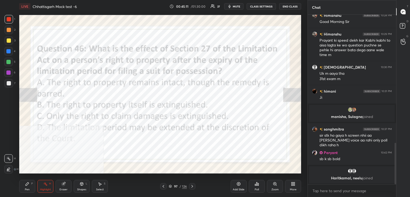
scroll to position [2, 2]
drag, startPoint x: 192, startPoint y: 185, endPoint x: 190, endPoint y: 174, distance: 11.6
click at [192, 184] on div at bounding box center [192, 186] width 6 height 6
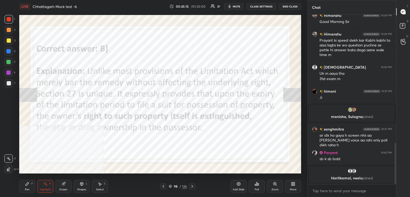
drag, startPoint x: 191, startPoint y: 187, endPoint x: 187, endPoint y: 183, distance: 5.9
click at [190, 187] on icon at bounding box center [192, 186] width 4 height 4
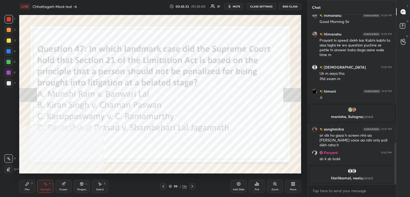
click at [256, 187] on div "Poll" at bounding box center [257, 186] width 16 height 13
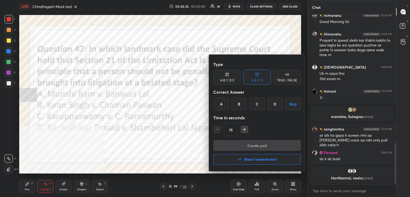
drag, startPoint x: 258, startPoint y: 102, endPoint x: 251, endPoint y: 122, distance: 21.8
click at [258, 104] on div "C" at bounding box center [257, 103] width 16 height 13
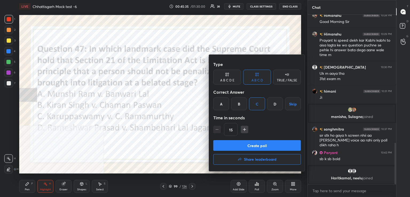
drag, startPoint x: 247, startPoint y: 146, endPoint x: 194, endPoint y: 152, distance: 53.7
click at [247, 146] on button "Create poll" at bounding box center [256, 145] width 87 height 11
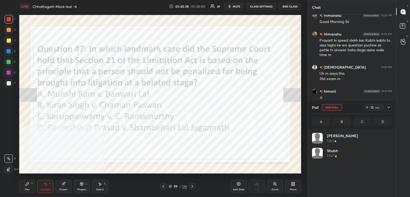
scroll to position [2, 2]
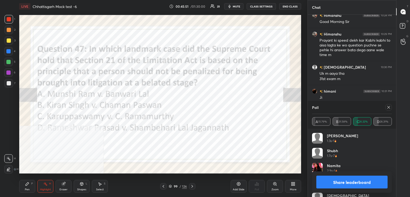
drag, startPoint x: 387, startPoint y: 107, endPoint x: 376, endPoint y: 109, distance: 11.4
click at [386, 107] on icon at bounding box center [388, 107] width 4 height 4
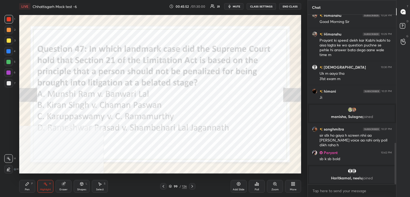
click at [193, 185] on icon at bounding box center [192, 186] width 4 height 4
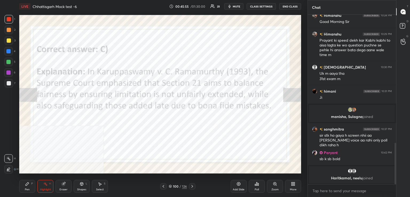
drag, startPoint x: 191, startPoint y: 187, endPoint x: 194, endPoint y: 181, distance: 6.9
click at [191, 187] on icon at bounding box center [192, 186] width 4 height 4
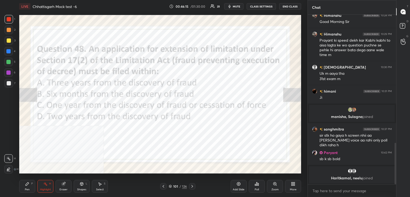
click at [257, 184] on div "Poll" at bounding box center [257, 186] width 16 height 13
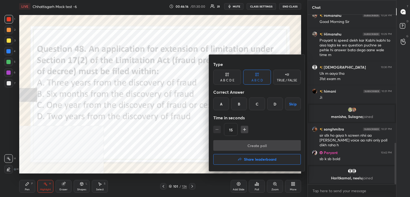
drag, startPoint x: 258, startPoint y: 102, endPoint x: 251, endPoint y: 128, distance: 27.0
click at [259, 104] on div "C" at bounding box center [257, 103] width 16 height 13
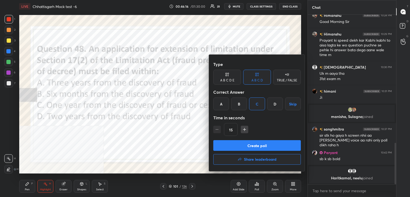
click at [250, 146] on button "Create poll" at bounding box center [256, 145] width 87 height 11
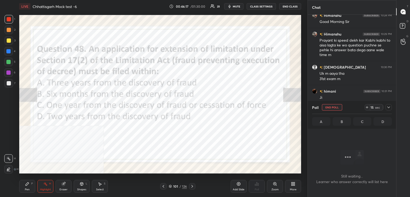
scroll to position [2, 2]
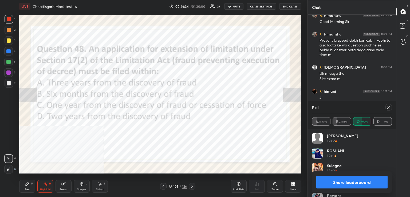
click at [388, 107] on icon at bounding box center [388, 107] width 4 height 4
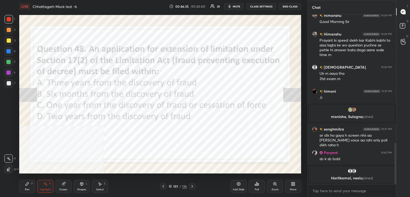
drag, startPoint x: 190, startPoint y: 186, endPoint x: 186, endPoint y: 174, distance: 12.3
click at [190, 186] on icon at bounding box center [192, 186] width 4 height 4
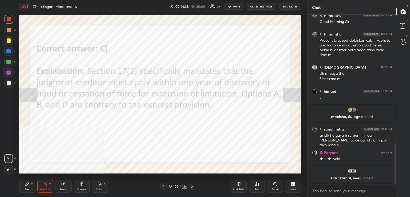
drag, startPoint x: 193, startPoint y: 186, endPoint x: 188, endPoint y: 174, distance: 12.7
click at [193, 186] on icon at bounding box center [192, 186] width 4 height 4
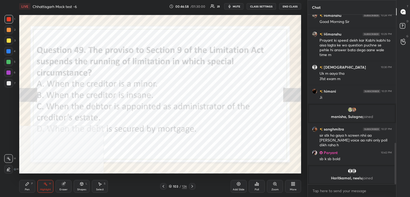
click at [256, 184] on icon at bounding box center [256, 184] width 4 height 4
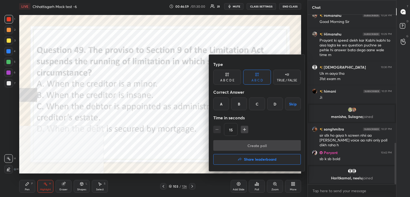
drag, startPoint x: 255, startPoint y: 103, endPoint x: 241, endPoint y: 124, distance: 24.6
click at [255, 105] on div "C" at bounding box center [257, 103] width 16 height 13
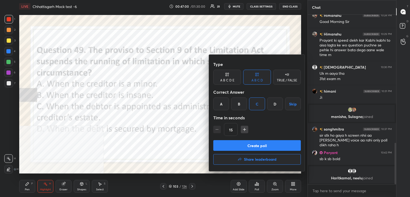
drag, startPoint x: 239, startPoint y: 144, endPoint x: 205, endPoint y: 150, distance: 34.0
click at [238, 145] on button "Create poll" at bounding box center [256, 145] width 87 height 11
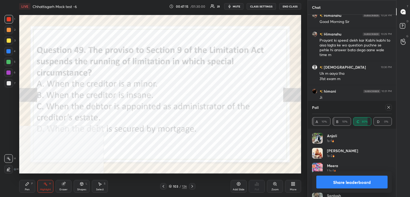
drag, startPoint x: 389, startPoint y: 106, endPoint x: 382, endPoint y: 107, distance: 7.3
click at [387, 107] on icon at bounding box center [388, 107] width 4 height 4
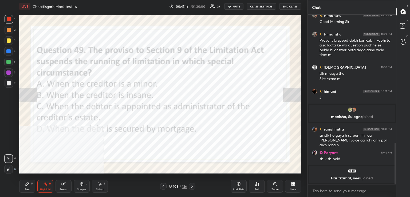
drag, startPoint x: 194, startPoint y: 186, endPoint x: 193, endPoint y: 177, distance: 9.4
click at [193, 184] on div at bounding box center [192, 186] width 6 height 6
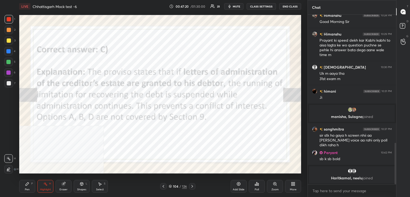
click at [192, 188] on icon at bounding box center [192, 186] width 4 height 4
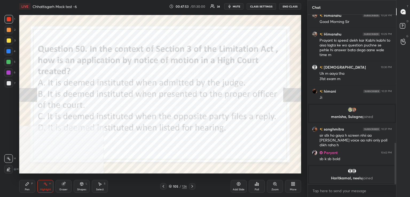
click at [254, 187] on div "Poll" at bounding box center [257, 186] width 16 height 13
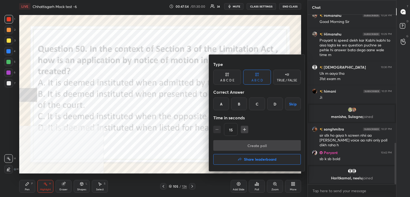
click at [239, 107] on div "B" at bounding box center [239, 103] width 16 height 13
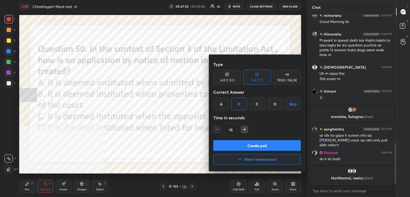
click at [249, 147] on button "Create poll" at bounding box center [256, 145] width 87 height 11
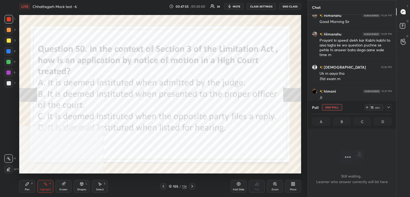
scroll to position [2, 2]
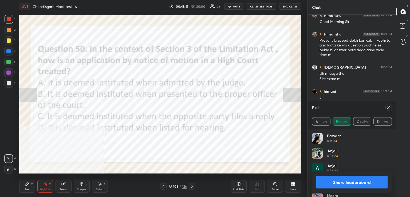
drag, startPoint x: 389, startPoint y: 107, endPoint x: 386, endPoint y: 107, distance: 2.9
click at [389, 107] on icon at bounding box center [388, 107] width 4 height 4
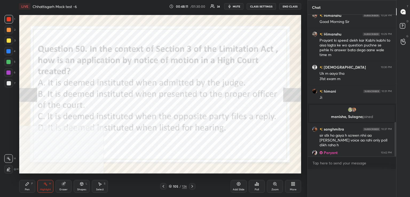
scroll to position [107, 87]
drag, startPoint x: 191, startPoint y: 186, endPoint x: 192, endPoint y: 180, distance: 6.7
click at [192, 187] on icon at bounding box center [192, 186] width 4 height 4
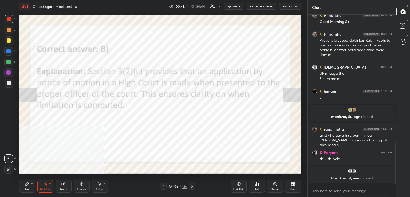
click at [257, 186] on div "Poll" at bounding box center [257, 186] width 16 height 13
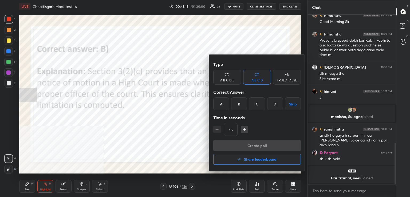
drag, startPoint x: 246, startPoint y: 159, endPoint x: 242, endPoint y: 159, distance: 3.5
click at [245, 159] on h4 "Share leaderboard" at bounding box center [260, 159] width 33 height 4
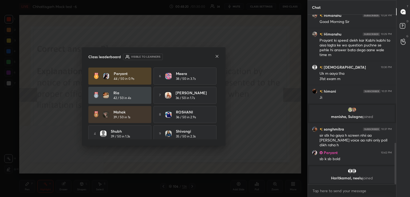
drag, startPoint x: 217, startPoint y: 99, endPoint x: 215, endPoint y: 122, distance: 23.4
click at [214, 123] on div "Paryant 44 / 50 in 0.9s 6 Meera 38 / 50 in 3.7s Ria 42 / 50 in 4s 7 [PERSON_NAM…" at bounding box center [153, 114] width 131 height 94
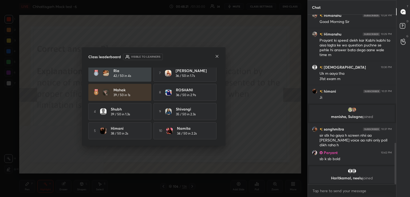
scroll to position [0, 0]
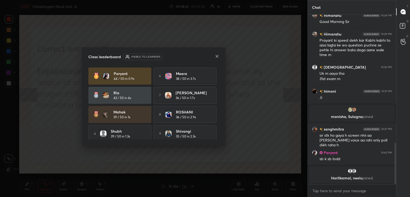
click at [217, 57] on icon at bounding box center [217, 56] width 4 height 4
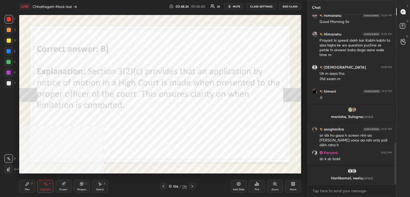
drag, startPoint x: 192, startPoint y: 185, endPoint x: 190, endPoint y: 182, distance: 3.6
click at [192, 184] on icon at bounding box center [192, 186] width 4 height 4
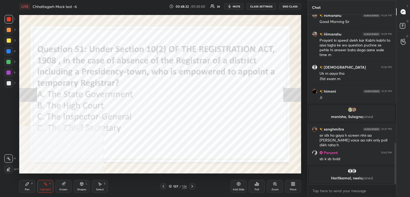
click at [251, 186] on div "Poll" at bounding box center [257, 186] width 16 height 13
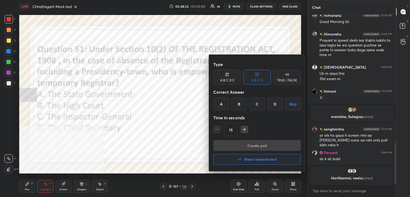
click at [257, 106] on div "C" at bounding box center [257, 103] width 16 height 13
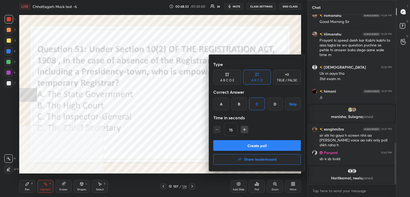
click at [253, 144] on button "Create poll" at bounding box center [256, 145] width 87 height 11
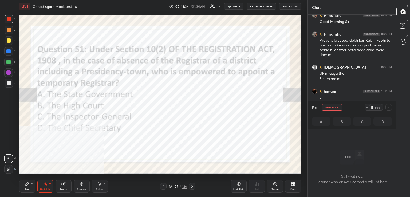
scroll to position [2, 2]
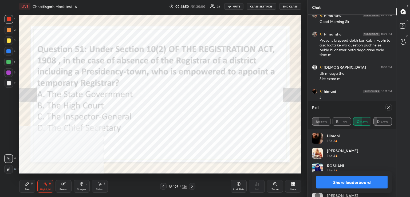
click at [389, 107] on icon at bounding box center [388, 107] width 4 height 4
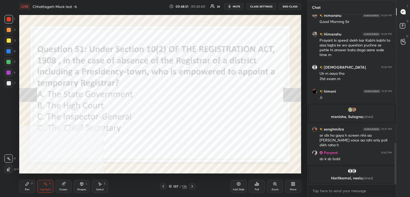
drag, startPoint x: 191, startPoint y: 186, endPoint x: 192, endPoint y: 182, distance: 3.9
click at [191, 186] on icon at bounding box center [192, 186] width 4 height 4
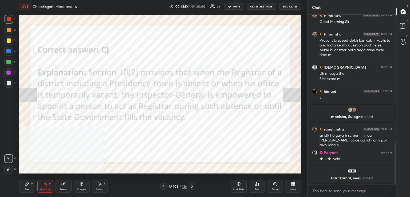
click at [190, 187] on icon at bounding box center [192, 186] width 4 height 4
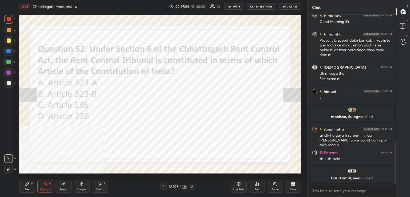
click at [250, 188] on div "Poll" at bounding box center [257, 186] width 16 height 13
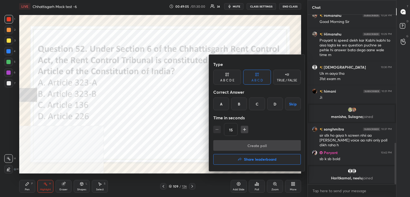
click at [241, 105] on div "B" at bounding box center [239, 103] width 16 height 13
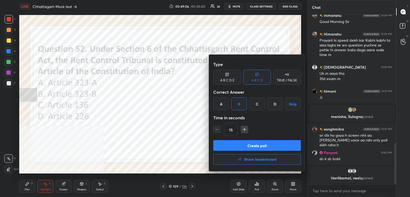
drag, startPoint x: 252, startPoint y: 145, endPoint x: 234, endPoint y: 147, distance: 18.3
click at [252, 145] on button "Create poll" at bounding box center [256, 145] width 87 height 11
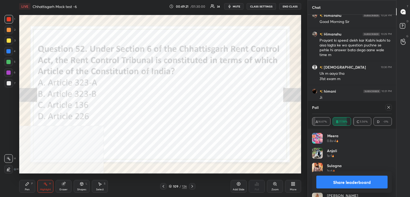
drag, startPoint x: 389, startPoint y: 106, endPoint x: 377, endPoint y: 109, distance: 12.6
click at [388, 107] on icon at bounding box center [388, 107] width 4 height 4
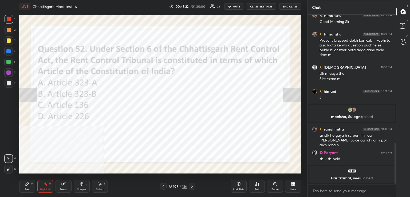
drag, startPoint x: 192, startPoint y: 185, endPoint x: 190, endPoint y: 176, distance: 9.3
click at [191, 184] on div at bounding box center [192, 186] width 6 height 6
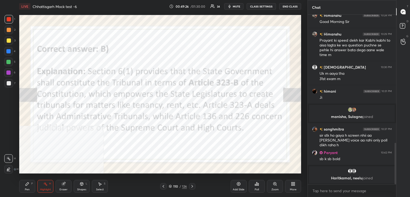
click at [193, 184] on icon at bounding box center [192, 186] width 4 height 4
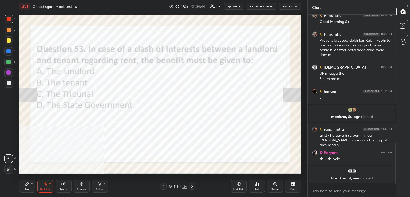
click at [255, 185] on icon at bounding box center [255, 184] width 1 height 1
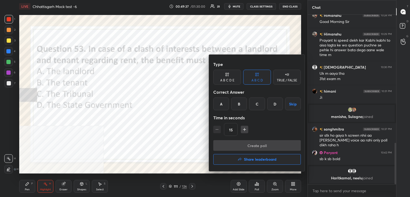
drag, startPoint x: 242, startPoint y: 102, endPoint x: 247, endPoint y: 110, distance: 9.1
click at [242, 102] on div "B" at bounding box center [239, 103] width 16 height 13
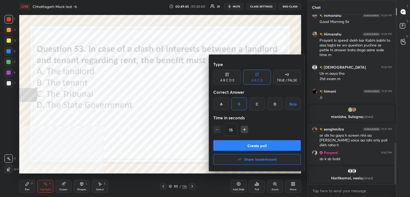
click at [251, 143] on button "Create poll" at bounding box center [256, 145] width 87 height 11
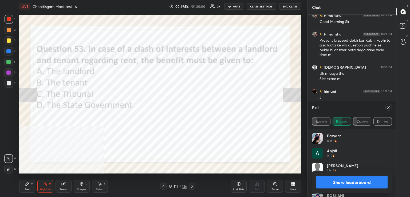
click at [388, 105] on icon at bounding box center [388, 107] width 4 height 4
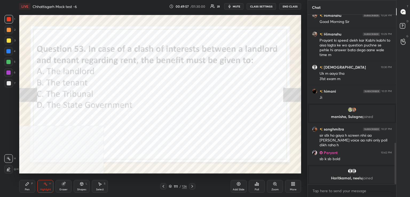
click at [191, 185] on icon at bounding box center [192, 186] width 4 height 4
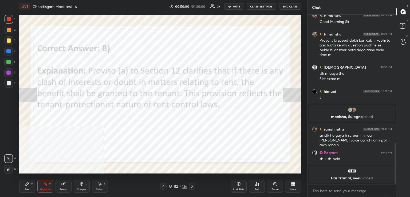
drag, startPoint x: 192, startPoint y: 187, endPoint x: 184, endPoint y: 182, distance: 9.3
click at [192, 186] on icon at bounding box center [192, 186] width 4 height 4
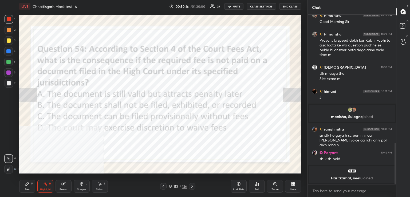
click at [258, 187] on div "Poll" at bounding box center [257, 186] width 16 height 13
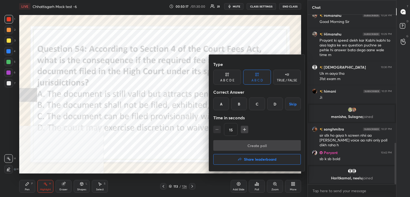
drag, startPoint x: 237, startPoint y: 104, endPoint x: 235, endPoint y: 113, distance: 9.6
click at [237, 105] on div "B" at bounding box center [239, 103] width 16 height 13
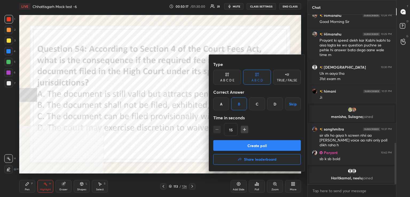
drag, startPoint x: 248, startPoint y: 146, endPoint x: 244, endPoint y: 146, distance: 4.0
click at [248, 146] on button "Create poll" at bounding box center [256, 145] width 87 height 11
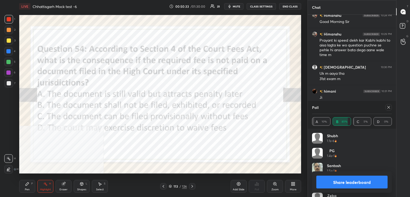
drag, startPoint x: 389, startPoint y: 107, endPoint x: 347, endPoint y: 116, distance: 42.8
click at [387, 108] on icon at bounding box center [388, 107] width 4 height 4
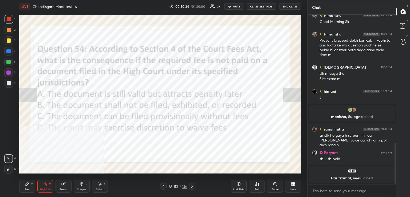
drag, startPoint x: 192, startPoint y: 187, endPoint x: 190, endPoint y: 182, distance: 5.1
click at [191, 185] on icon at bounding box center [192, 186] width 4 height 4
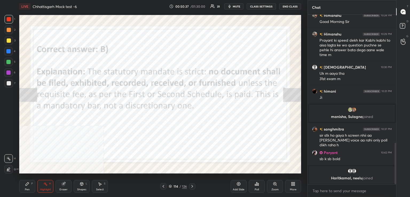
drag, startPoint x: 190, startPoint y: 183, endPoint x: 190, endPoint y: 179, distance: 4.3
click at [190, 184] on div at bounding box center [192, 186] width 6 height 6
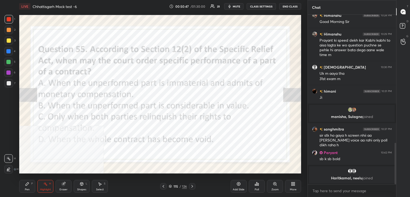
click at [255, 182] on icon at bounding box center [256, 184] width 4 height 4
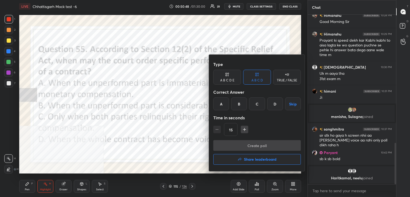
drag, startPoint x: 218, startPoint y: 106, endPoint x: 226, endPoint y: 117, distance: 14.1
click at [218, 107] on div "A" at bounding box center [221, 103] width 16 height 13
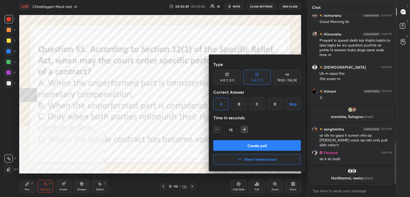
drag, startPoint x: 246, startPoint y: 144, endPoint x: 215, endPoint y: 132, distance: 32.5
click at [245, 144] on button "Create poll" at bounding box center [256, 145] width 87 height 11
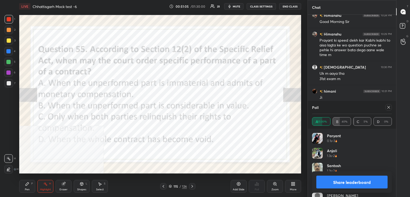
drag, startPoint x: 387, startPoint y: 107, endPoint x: 378, endPoint y: 109, distance: 10.1
click at [387, 108] on icon at bounding box center [388, 107] width 4 height 4
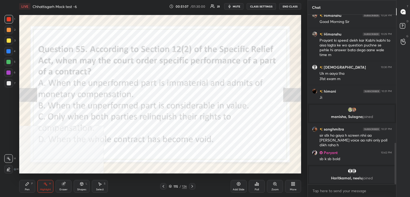
drag, startPoint x: 193, startPoint y: 186, endPoint x: 193, endPoint y: 175, distance: 11.2
click at [192, 186] on div at bounding box center [192, 186] width 6 height 6
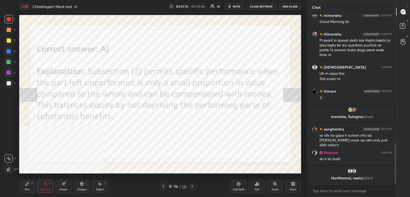
drag, startPoint x: 192, startPoint y: 188, endPoint x: 190, endPoint y: 175, distance: 12.5
click at [192, 187] on icon at bounding box center [192, 186] width 4 height 4
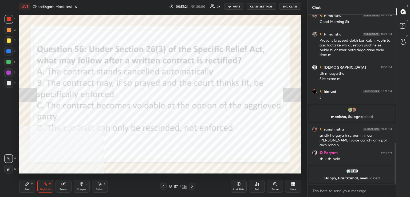
click at [253, 187] on div "Poll" at bounding box center [257, 186] width 16 height 13
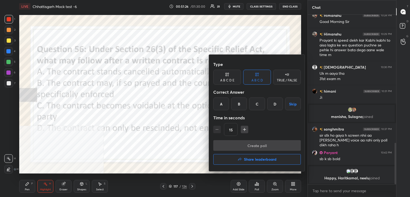
drag, startPoint x: 238, startPoint y: 101, endPoint x: 241, endPoint y: 110, distance: 8.6
click at [239, 102] on div "B" at bounding box center [239, 103] width 16 height 13
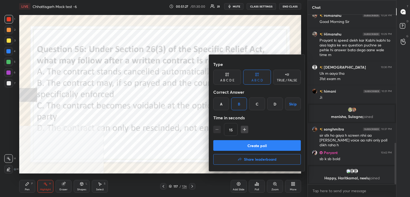
drag, startPoint x: 245, startPoint y: 143, endPoint x: 228, endPoint y: 138, distance: 17.6
click at [245, 143] on button "Create poll" at bounding box center [256, 145] width 87 height 11
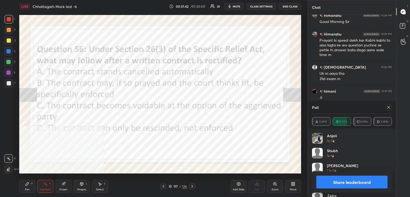
drag, startPoint x: 389, startPoint y: 108, endPoint x: 386, endPoint y: 109, distance: 3.4
click at [388, 109] on icon at bounding box center [388, 107] width 4 height 4
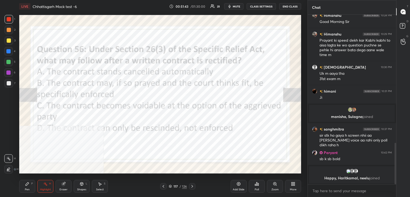
drag, startPoint x: 191, startPoint y: 187, endPoint x: 187, endPoint y: 177, distance: 11.5
click at [190, 187] on icon at bounding box center [192, 186] width 4 height 4
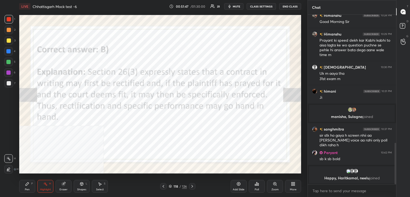
drag, startPoint x: 190, startPoint y: 185, endPoint x: 190, endPoint y: 181, distance: 3.2
click at [191, 185] on icon at bounding box center [192, 186] width 4 height 4
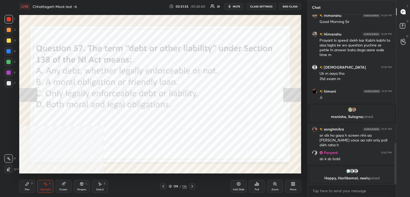
click at [255, 186] on div "Poll" at bounding box center [257, 186] width 16 height 13
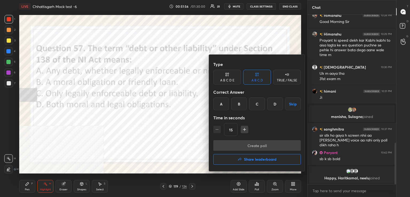
click at [258, 104] on div "C" at bounding box center [257, 103] width 16 height 13
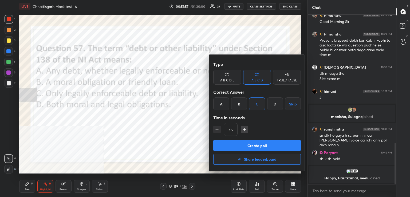
drag, startPoint x: 250, startPoint y: 142, endPoint x: 218, endPoint y: 143, distance: 31.5
click at [250, 142] on button "Create poll" at bounding box center [256, 145] width 87 height 11
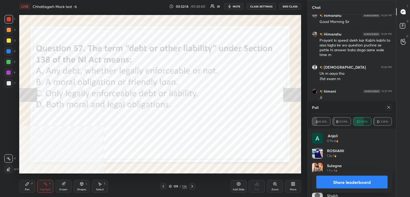
drag, startPoint x: 388, startPoint y: 107, endPoint x: 378, endPoint y: 109, distance: 10.8
click at [387, 108] on icon at bounding box center [388, 107] width 4 height 4
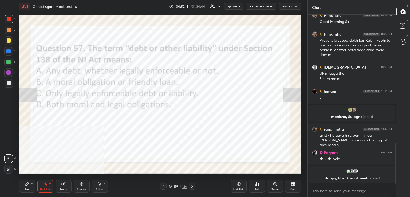
drag, startPoint x: 193, startPoint y: 186, endPoint x: 185, endPoint y: 177, distance: 11.5
click at [192, 185] on icon at bounding box center [192, 186] width 4 height 4
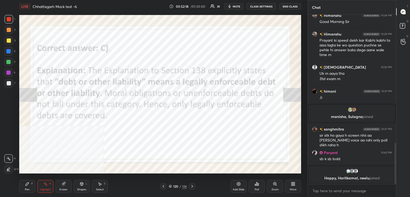
click at [191, 184] on icon at bounding box center [192, 186] width 4 height 4
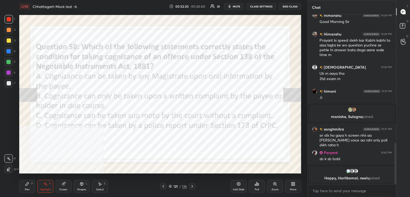
click at [254, 183] on div "Poll" at bounding box center [257, 186] width 16 height 13
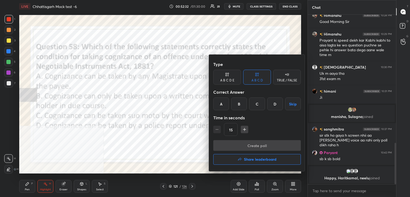
drag, startPoint x: 237, startPoint y: 105, endPoint x: 239, endPoint y: 110, distance: 5.7
click at [238, 106] on div "B" at bounding box center [239, 103] width 16 height 13
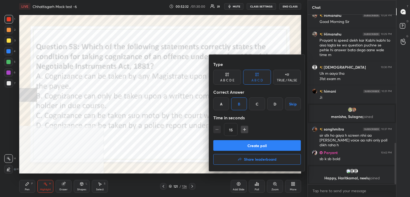
click at [255, 146] on button "Create poll" at bounding box center [256, 145] width 87 height 11
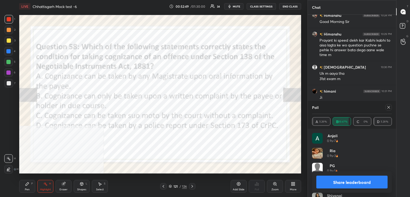
click at [386, 108] on div at bounding box center [388, 107] width 6 height 6
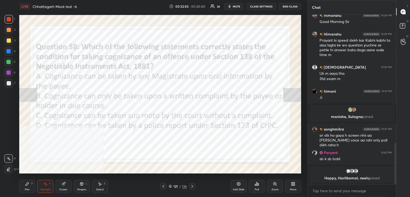
drag, startPoint x: 193, startPoint y: 188, endPoint x: 189, endPoint y: 175, distance: 13.7
click at [193, 187] on icon at bounding box center [192, 186] width 4 height 4
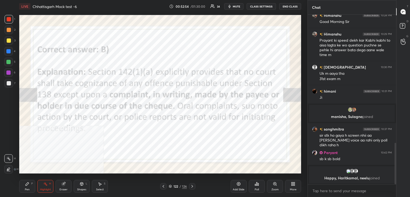
drag, startPoint x: 192, startPoint y: 188, endPoint x: 185, endPoint y: 184, distance: 7.8
click at [190, 187] on icon at bounding box center [192, 186] width 4 height 4
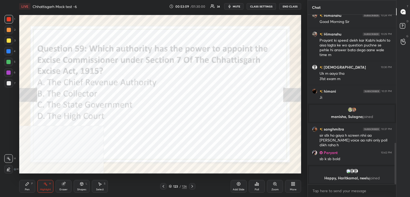
click at [257, 185] on div "Poll" at bounding box center [257, 186] width 16 height 13
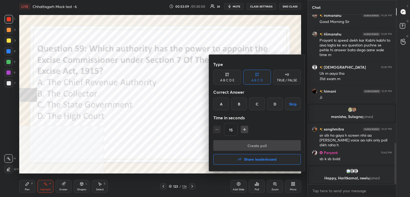
drag, startPoint x: 258, startPoint y: 102, endPoint x: 257, endPoint y: 116, distance: 13.7
click at [258, 103] on div "C" at bounding box center [257, 103] width 16 height 13
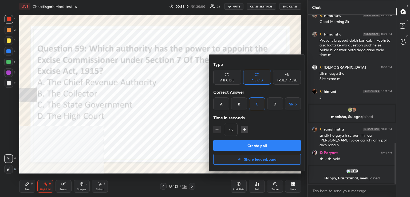
click at [254, 143] on button "Create poll" at bounding box center [256, 145] width 87 height 11
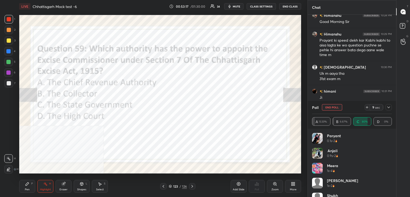
scroll to position [558, 0]
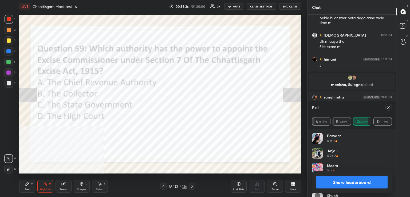
click at [387, 108] on icon at bounding box center [388, 107] width 4 height 4
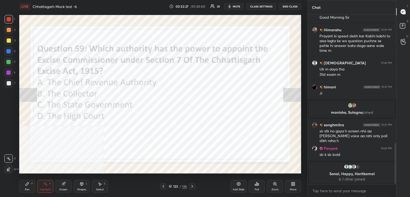
drag, startPoint x: 192, startPoint y: 185, endPoint x: 193, endPoint y: 174, distance: 11.0
click at [192, 184] on icon at bounding box center [192, 186] width 4 height 4
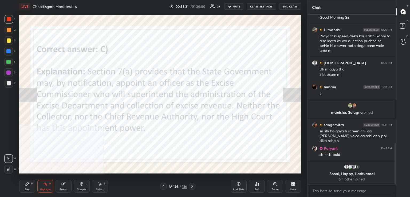
click at [192, 186] on icon at bounding box center [192, 186] width 4 height 4
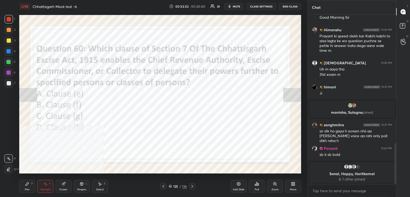
click at [256, 184] on icon at bounding box center [256, 183] width 1 height 3
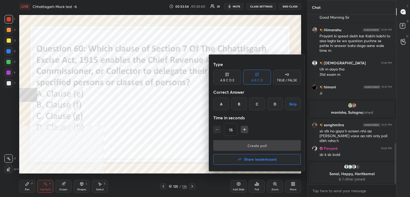
drag, startPoint x: 256, startPoint y: 105, endPoint x: 250, endPoint y: 112, distance: 9.5
click at [256, 106] on div "C" at bounding box center [257, 103] width 16 height 13
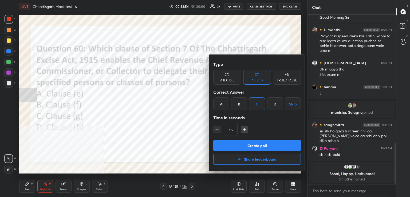
click at [252, 146] on button "Create poll" at bounding box center [256, 145] width 87 height 11
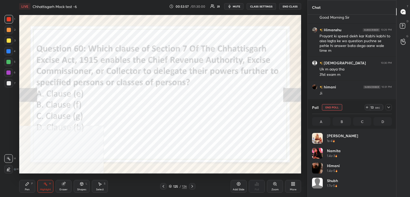
scroll to position [62, 78]
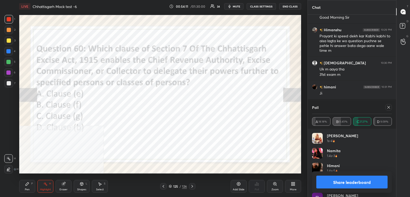
drag, startPoint x: 389, startPoint y: 105, endPoint x: 384, endPoint y: 106, distance: 5.3
click at [387, 106] on icon at bounding box center [388, 107] width 4 height 4
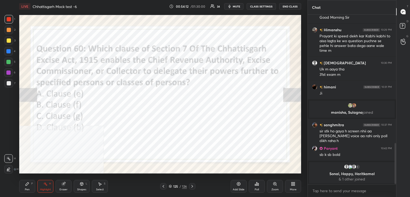
scroll to position [168, 87]
click at [191, 184] on icon at bounding box center [192, 186] width 4 height 4
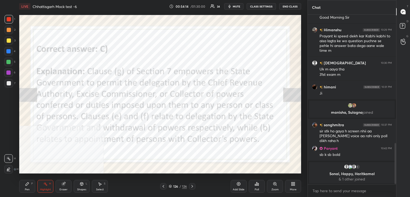
click at [9, 23] on div at bounding box center [9, 19] width 9 height 9
click at [258, 185] on div "Poll" at bounding box center [257, 186] width 16 height 13
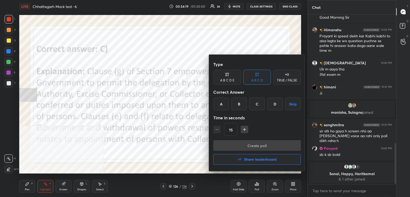
drag, startPoint x: 247, startPoint y: 155, endPoint x: 245, endPoint y: 157, distance: 2.8
click at [248, 156] on button "Share leaderboard" at bounding box center [256, 159] width 87 height 11
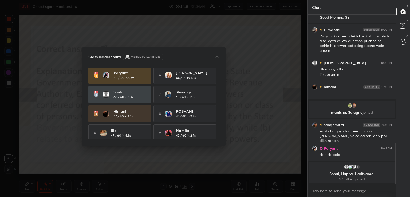
scroll to position [0, 0]
click at [216, 56] on icon at bounding box center [217, 56] width 4 height 4
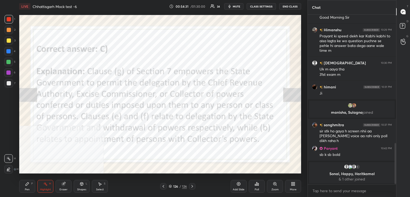
scroll to position [527, 0]
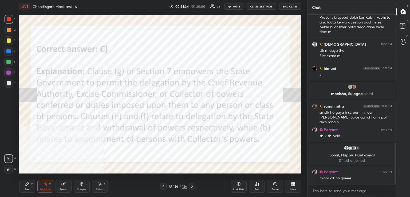
click at [178, 187] on div "126 / 126" at bounding box center [178, 186] width 18 height 5
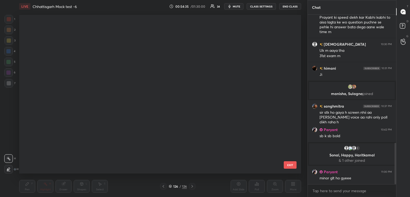
scroll to position [157, 279]
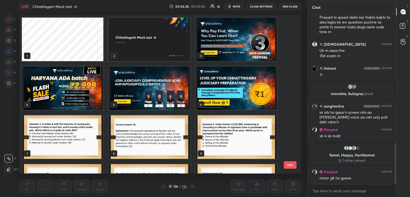
click at [223, 47] on img "grid" at bounding box center [235, 39] width 81 height 43
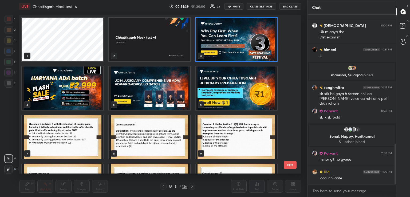
click at [231, 45] on img "grid" at bounding box center [235, 39] width 81 height 43
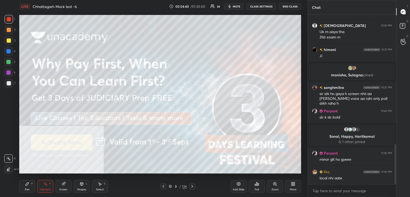
click at [232, 45] on img "grid" at bounding box center [235, 39] width 81 height 43
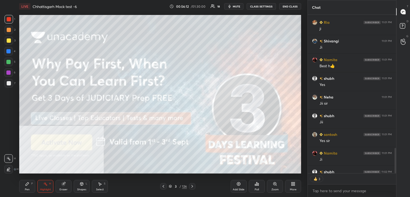
scroll to position [916, 0]
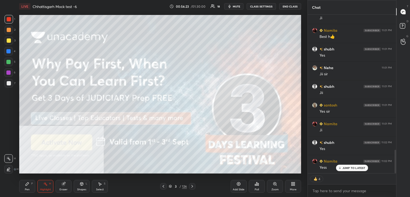
type textarea "x"
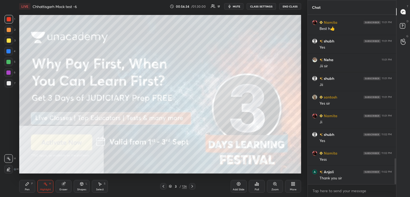
scroll to position [943, 0]
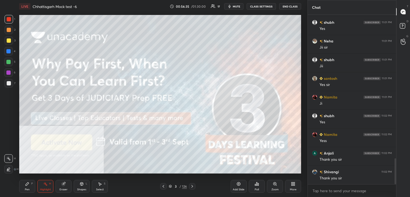
click at [233, 7] on button "mute" at bounding box center [233, 6] width 19 height 6
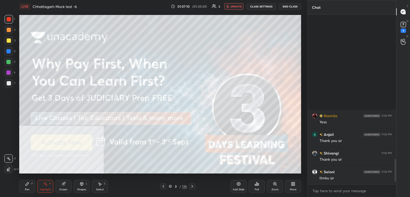
scroll to position [1078, 0]
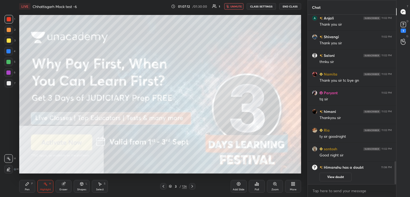
drag, startPoint x: 240, startPoint y: 7, endPoint x: 242, endPoint y: 5, distance: 2.9
click at [239, 6] on span "unmute" at bounding box center [235, 7] width 11 height 4
click at [292, 4] on button "End Class" at bounding box center [290, 6] width 22 height 6
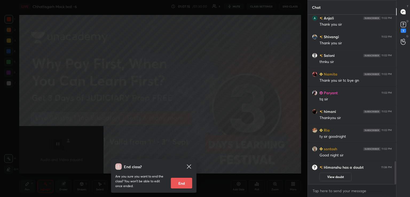
click at [187, 167] on icon at bounding box center [189, 166] width 6 height 6
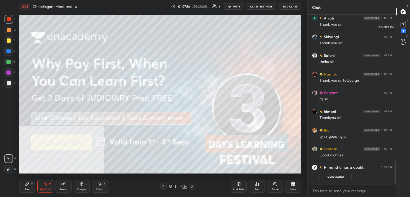
click at [402, 28] on icon at bounding box center [403, 25] width 8 height 8
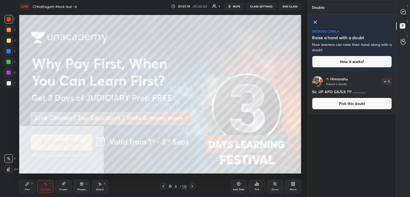
click at [287, 4] on button "End Class" at bounding box center [290, 6] width 22 height 6
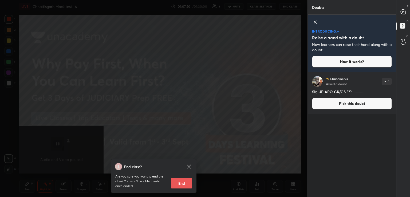
click at [186, 179] on button "End" at bounding box center [181, 183] width 21 height 11
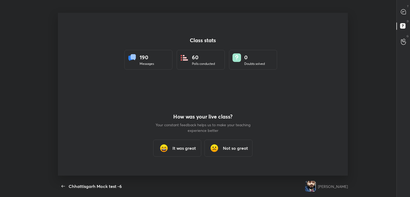
scroll to position [163, 371]
